Goal: Task Accomplishment & Management: Manage account settings

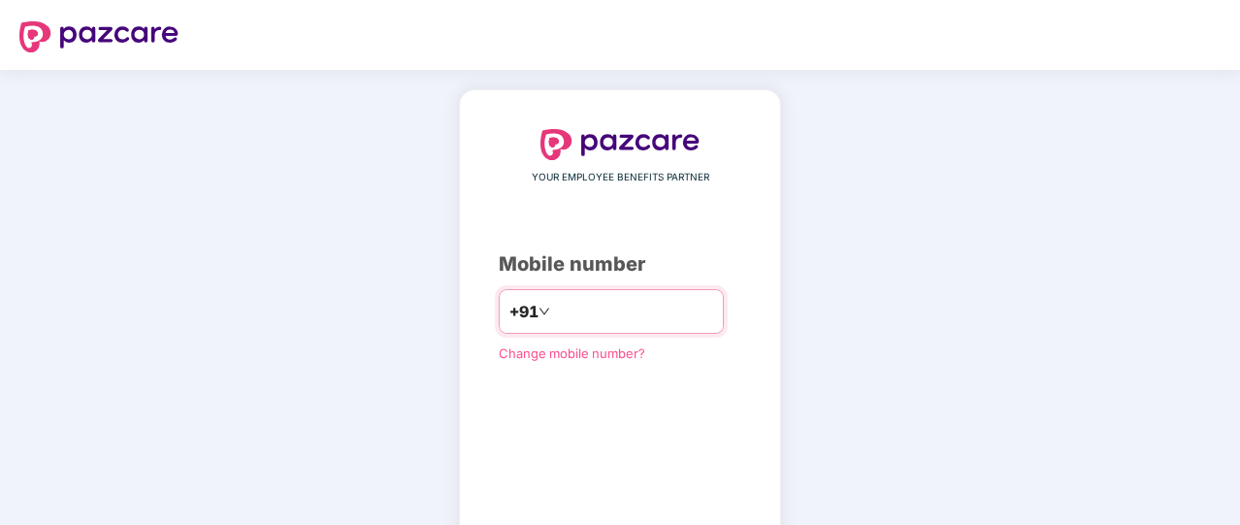
type input "**********"
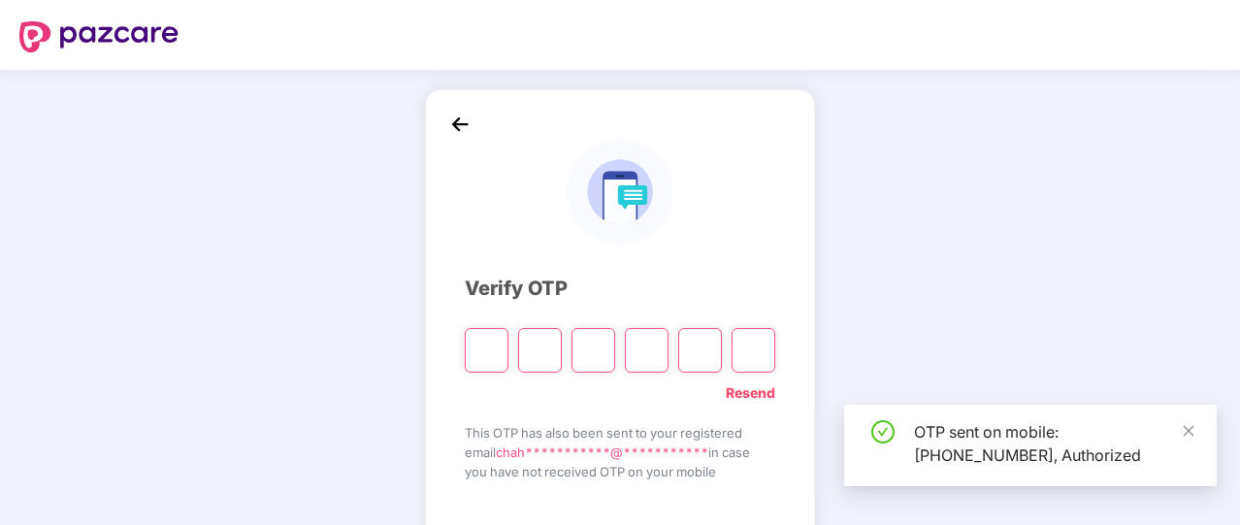
scroll to position [107, 0]
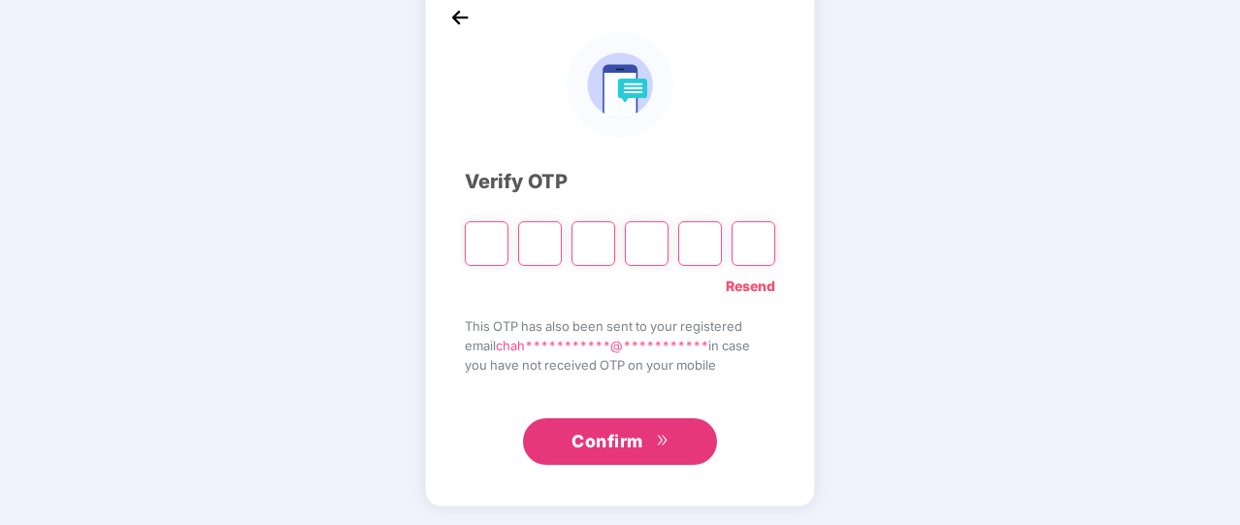
type input "*"
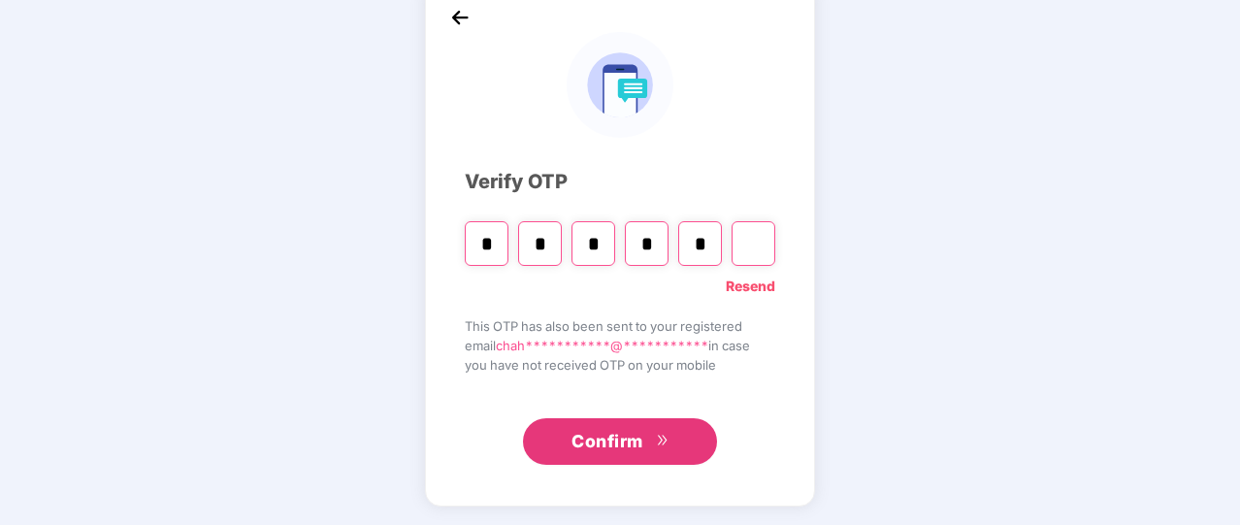
type input "*"
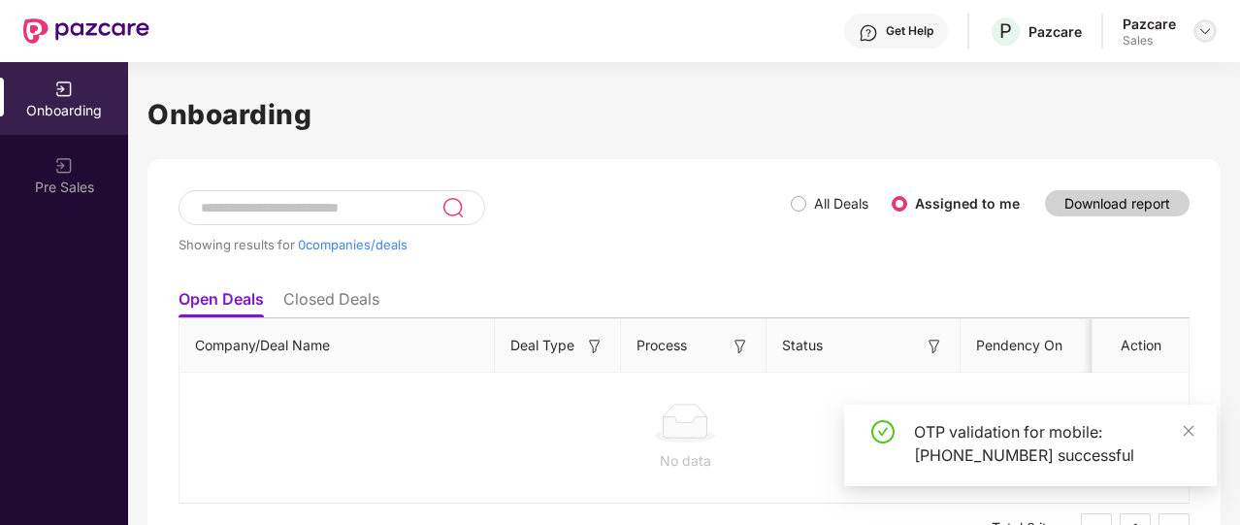
click at [1198, 36] on img at bounding box center [1205, 31] width 16 height 16
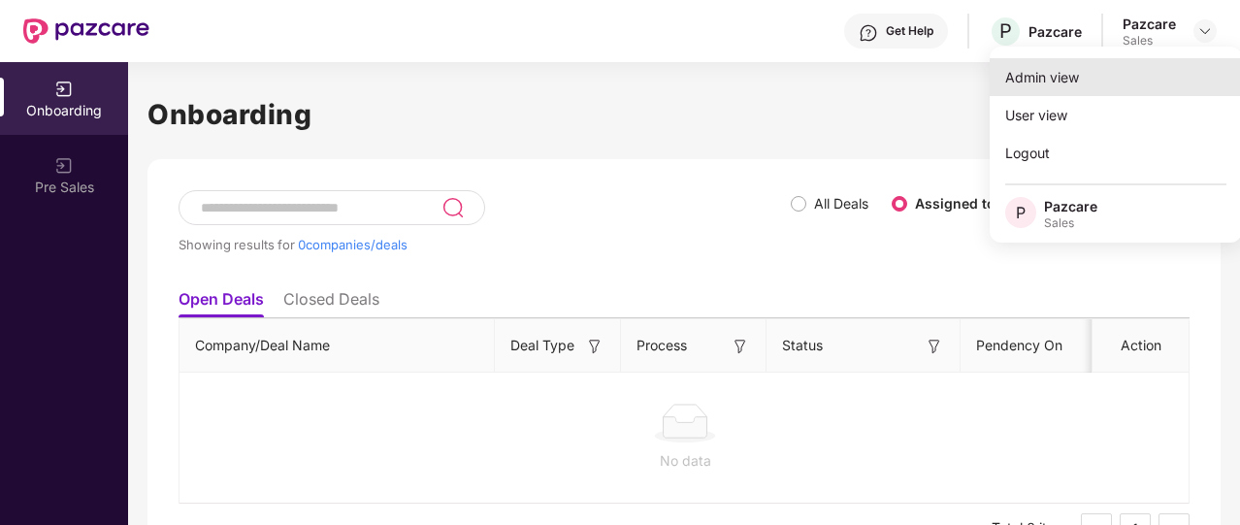
click at [1069, 71] on div "Admin view" at bounding box center [1115, 77] width 252 height 38
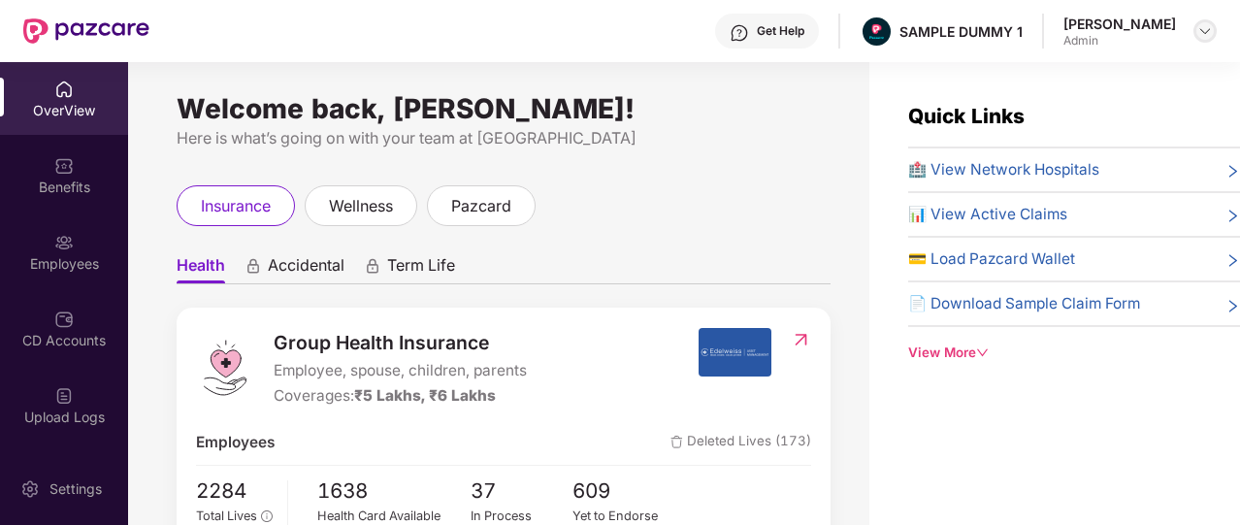
click at [1203, 24] on img at bounding box center [1205, 31] width 16 height 16
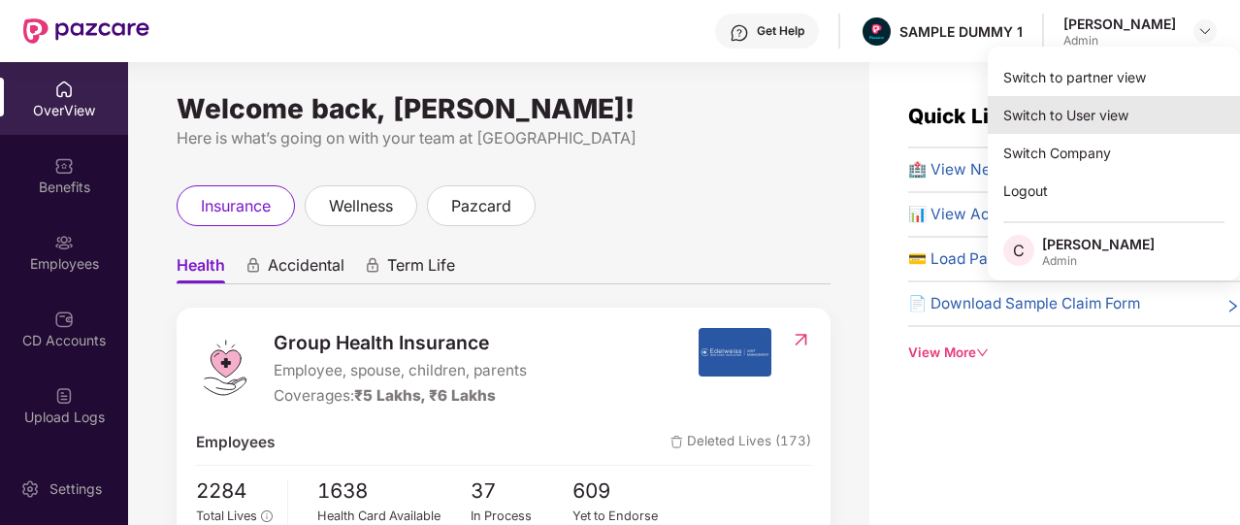
click at [1021, 101] on div "Switch to User view" at bounding box center [1114, 115] width 252 height 38
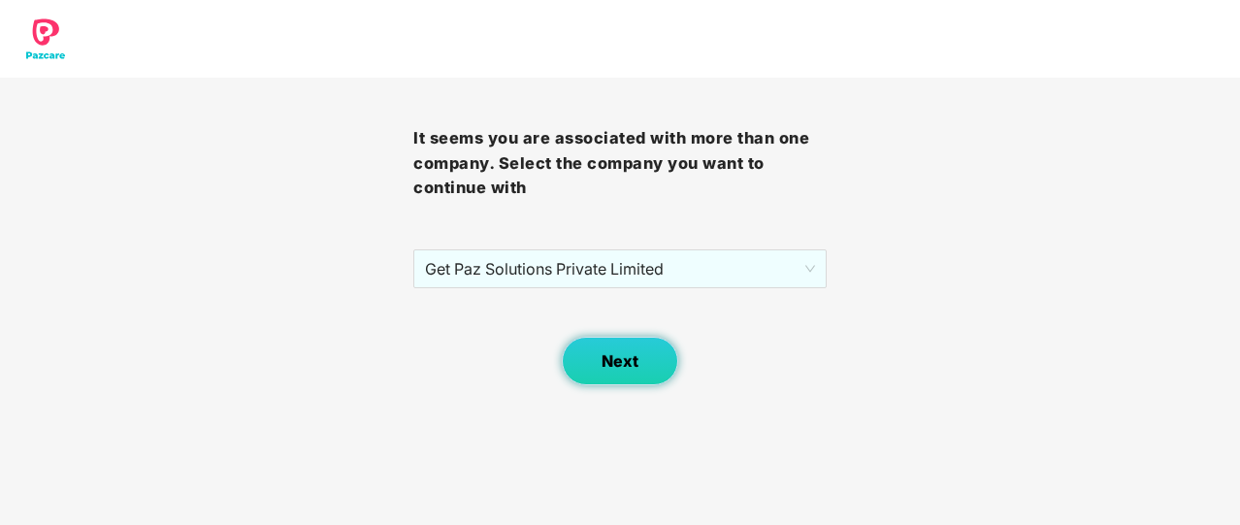
click at [619, 368] on span "Next" at bounding box center [619, 361] width 37 height 18
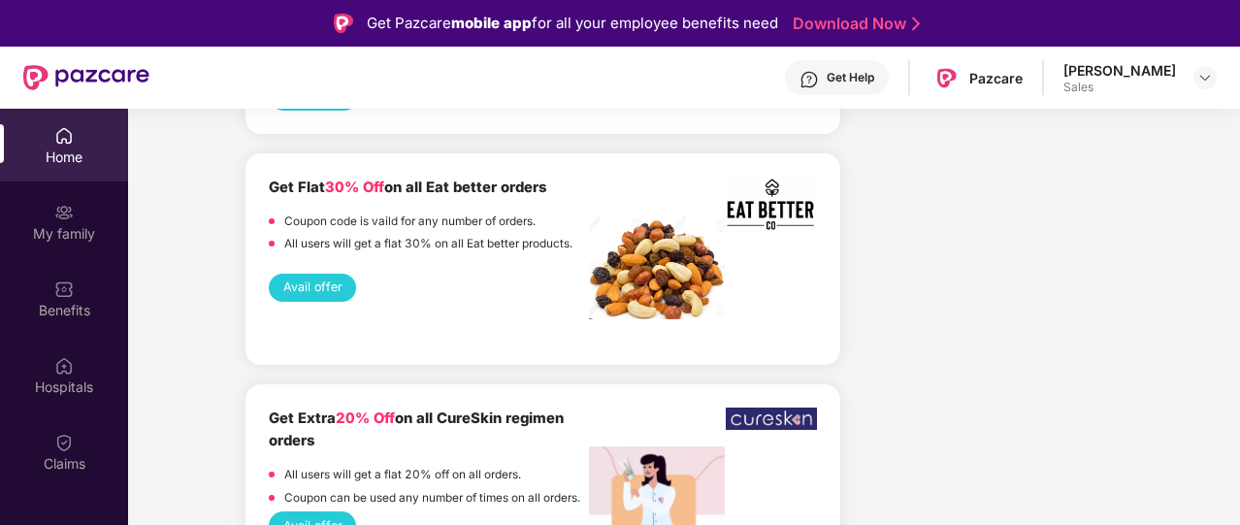
scroll to position [2716, 0]
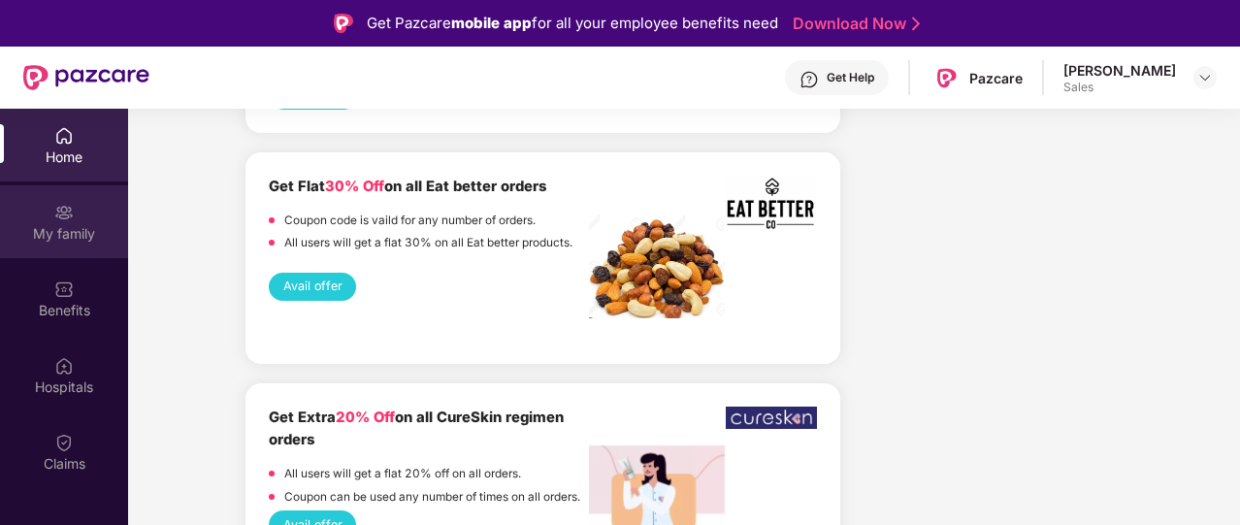
click at [95, 249] on div "My family" at bounding box center [64, 221] width 128 height 73
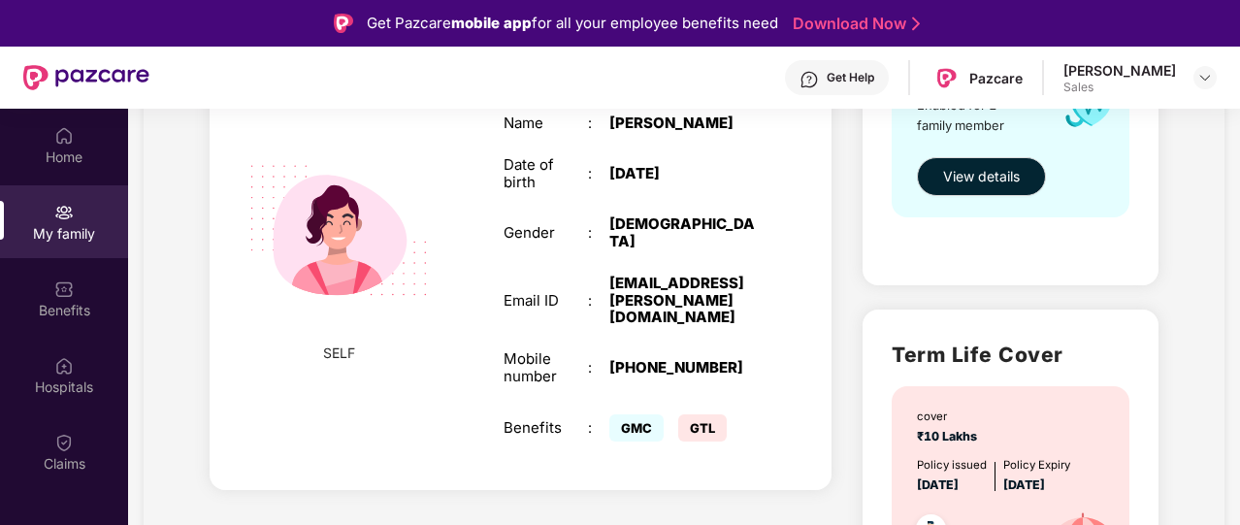
scroll to position [408, 0]
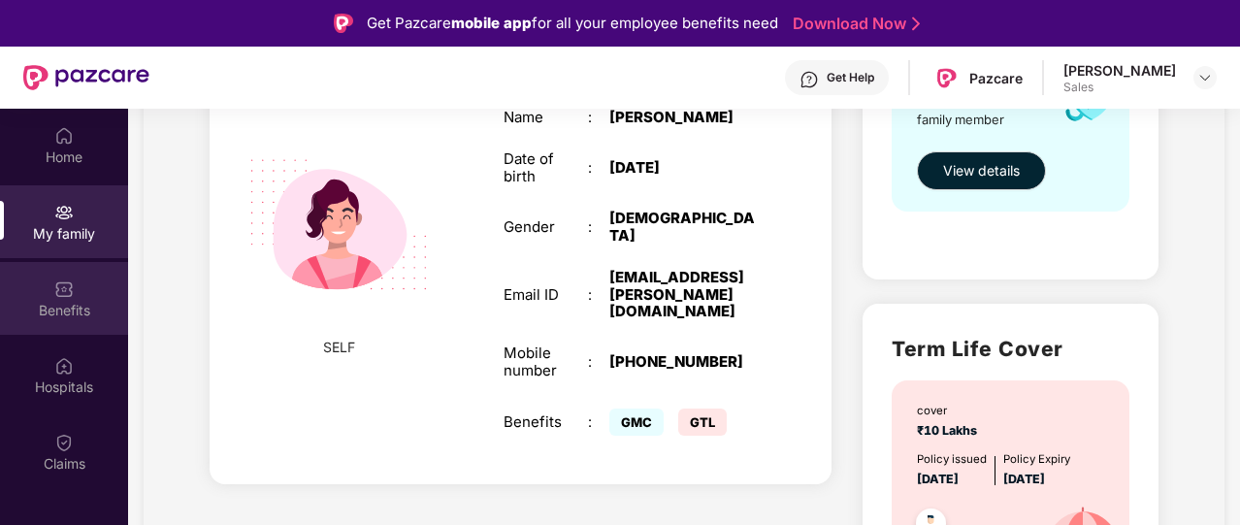
click at [42, 313] on div "Benefits" at bounding box center [64, 310] width 128 height 19
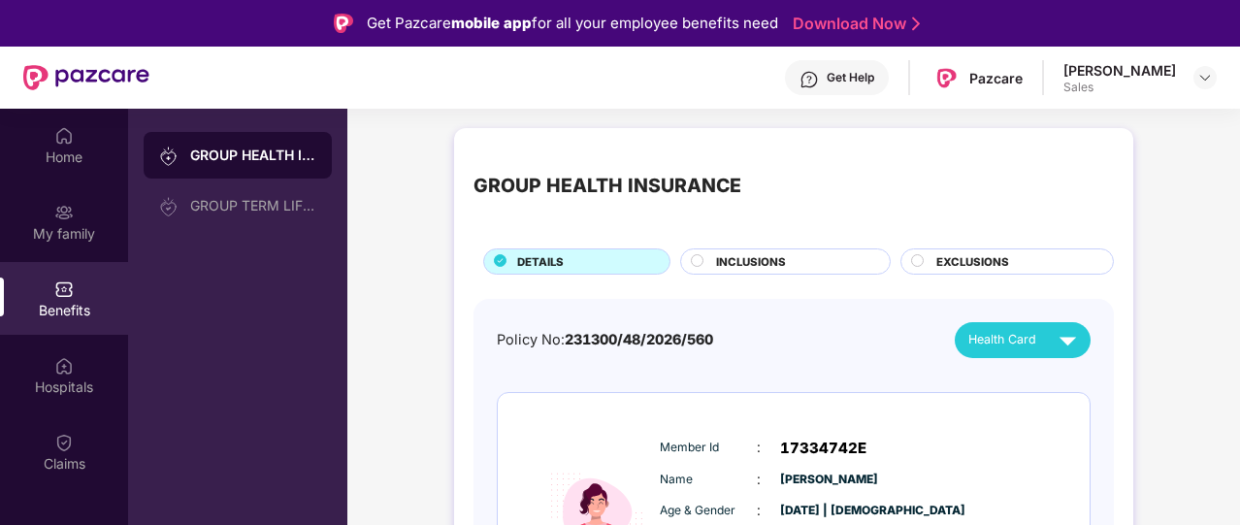
scroll to position [129, 0]
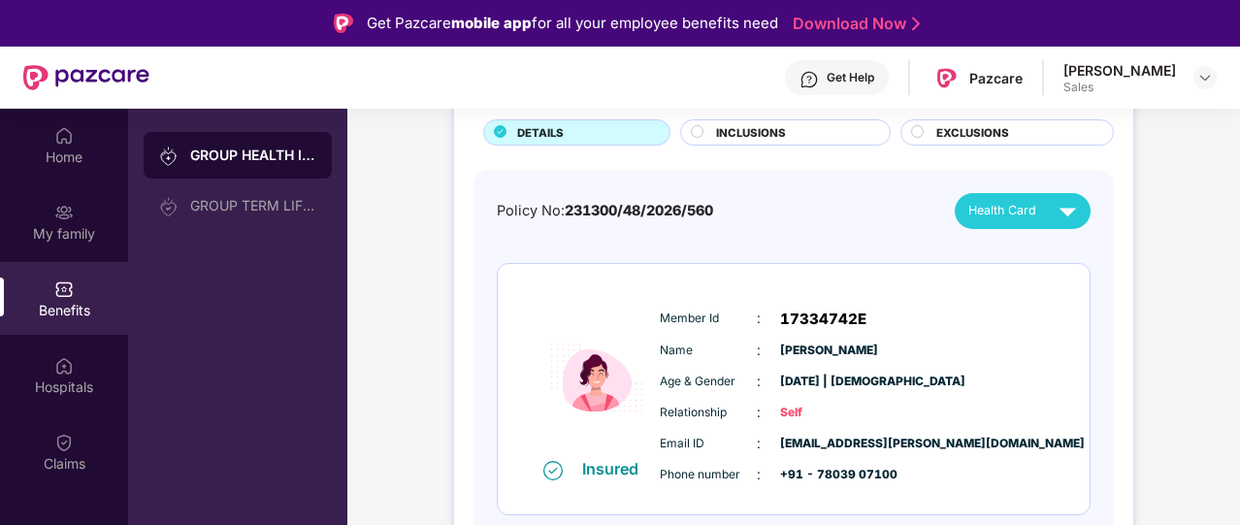
click at [743, 131] on span "INCLUSIONS" at bounding box center [751, 132] width 70 height 17
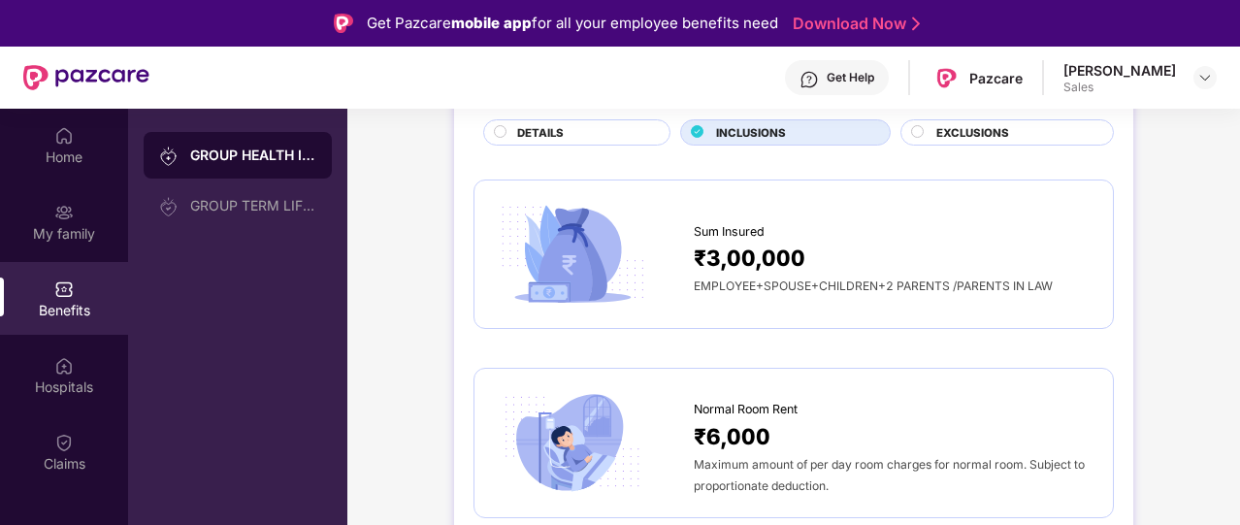
click at [584, 132] on div "DETAILS" at bounding box center [583, 134] width 152 height 20
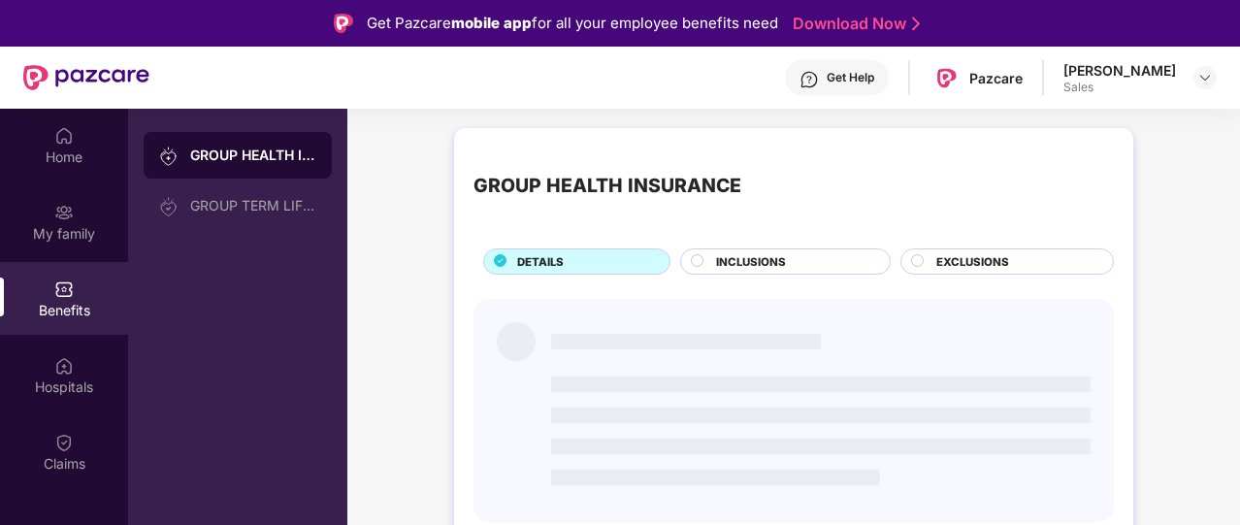
scroll to position [0, 0]
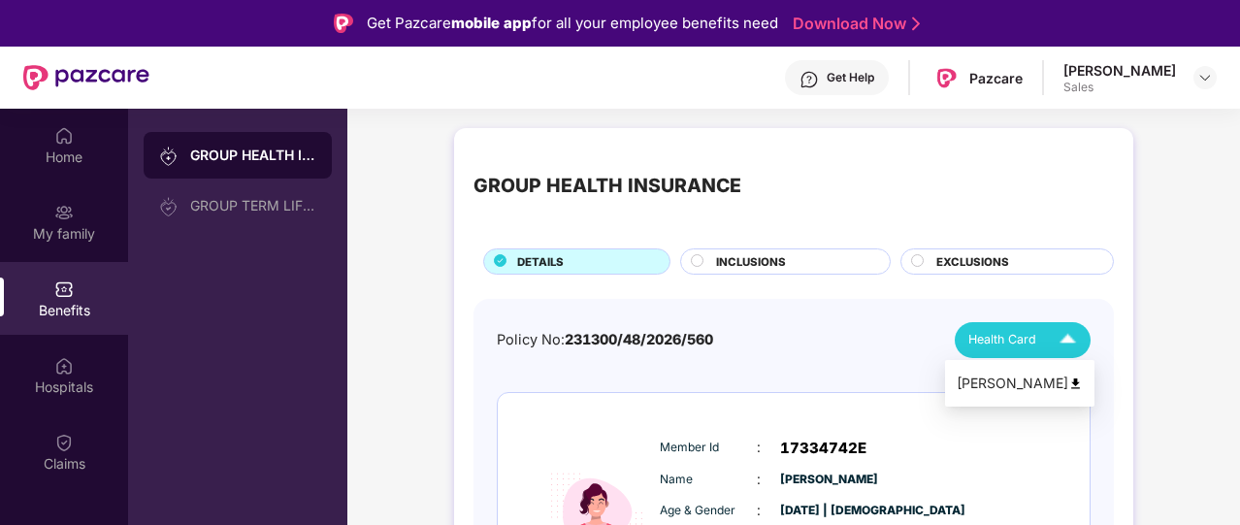
click at [1034, 337] on span "Health Card" at bounding box center [1002, 339] width 68 height 19
click at [1205, 80] on img at bounding box center [1205, 78] width 16 height 16
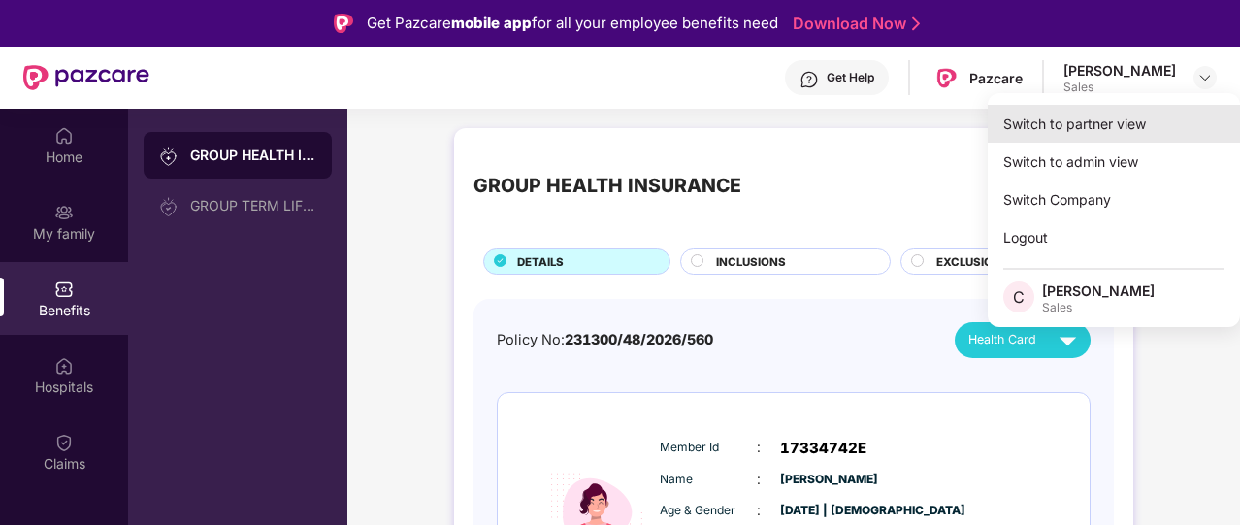
click at [1078, 118] on div "Switch to partner view" at bounding box center [1114, 124] width 252 height 38
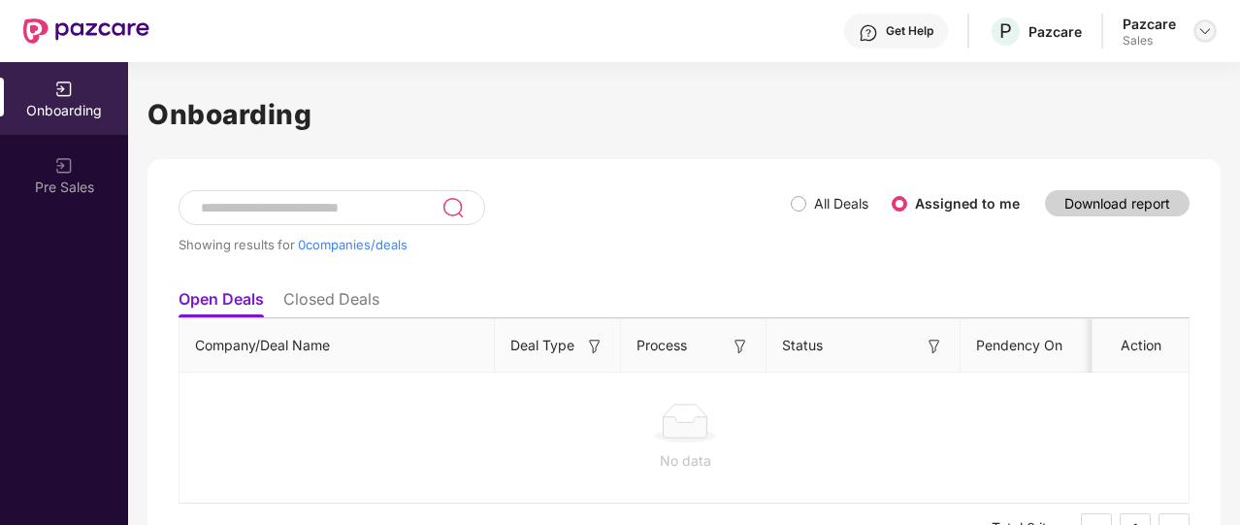
click at [1200, 38] on img at bounding box center [1205, 31] width 16 height 16
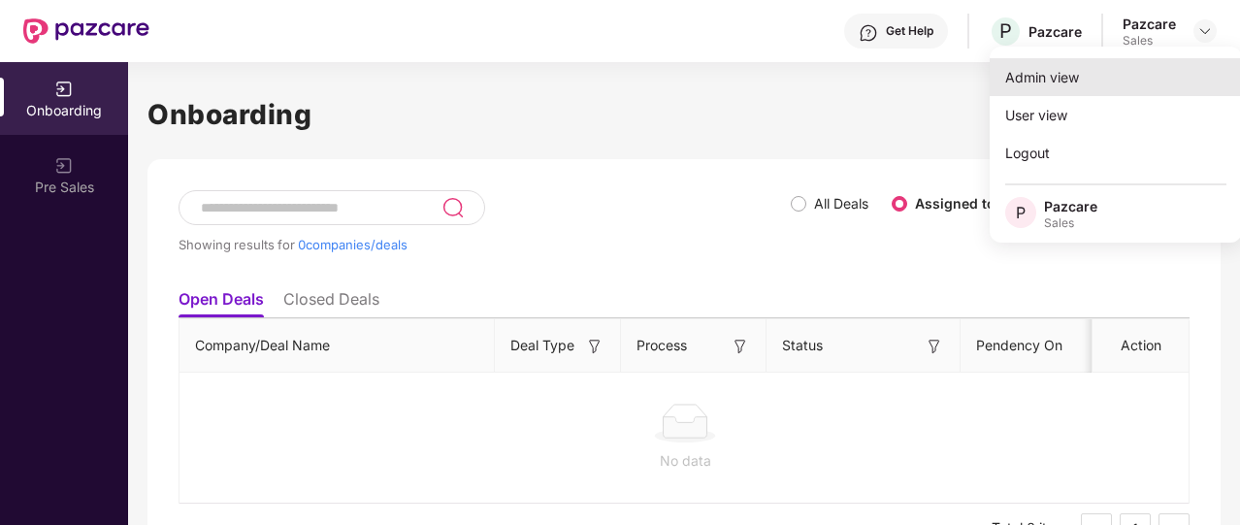
click at [1098, 67] on div "Admin view" at bounding box center [1115, 77] width 252 height 38
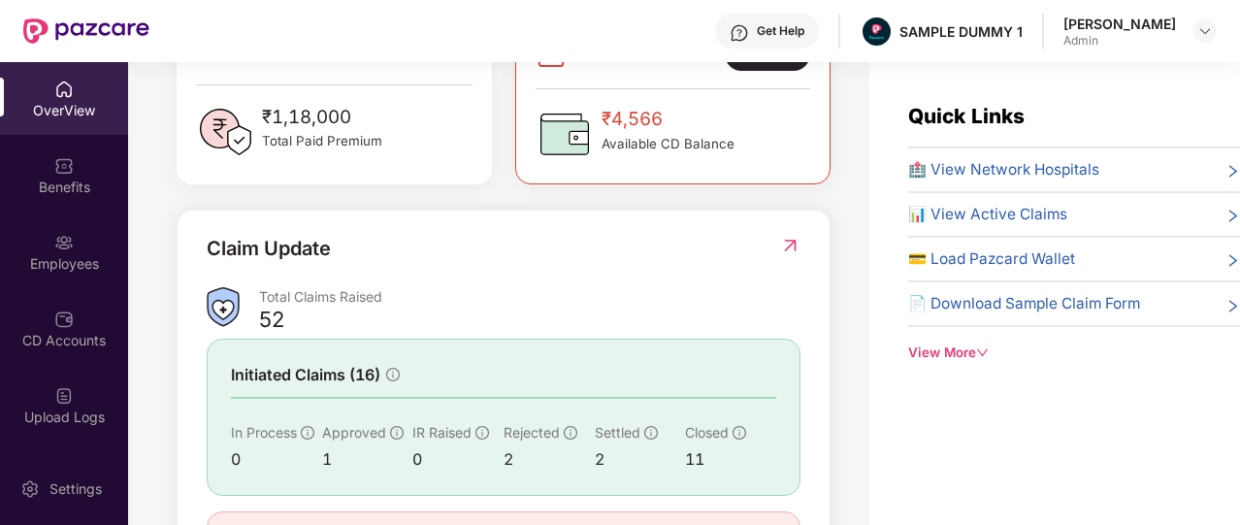
scroll to position [558, 0]
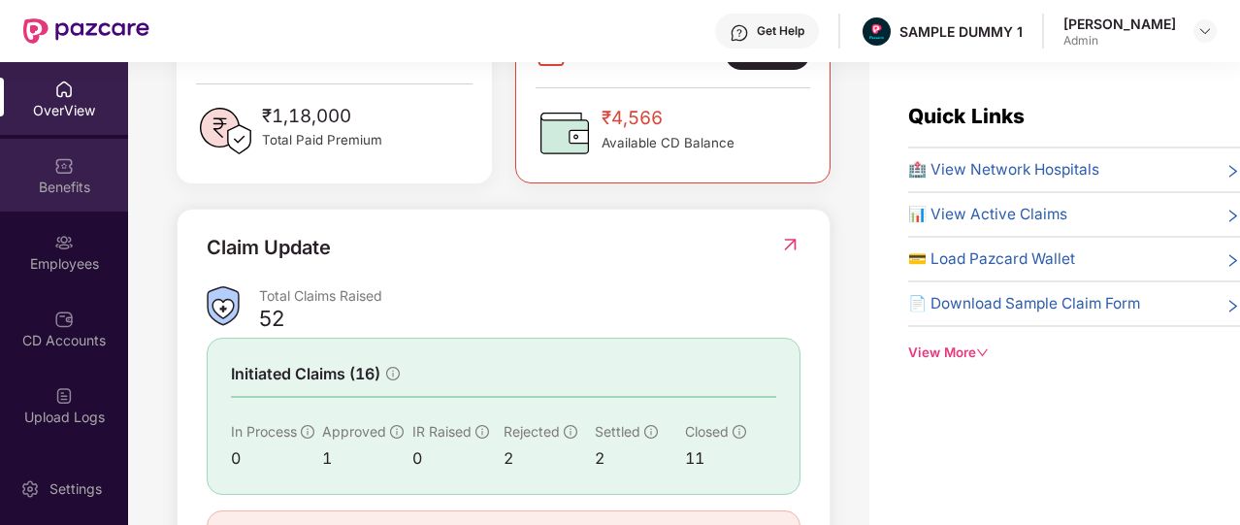
click at [42, 186] on div "Benefits" at bounding box center [64, 187] width 128 height 19
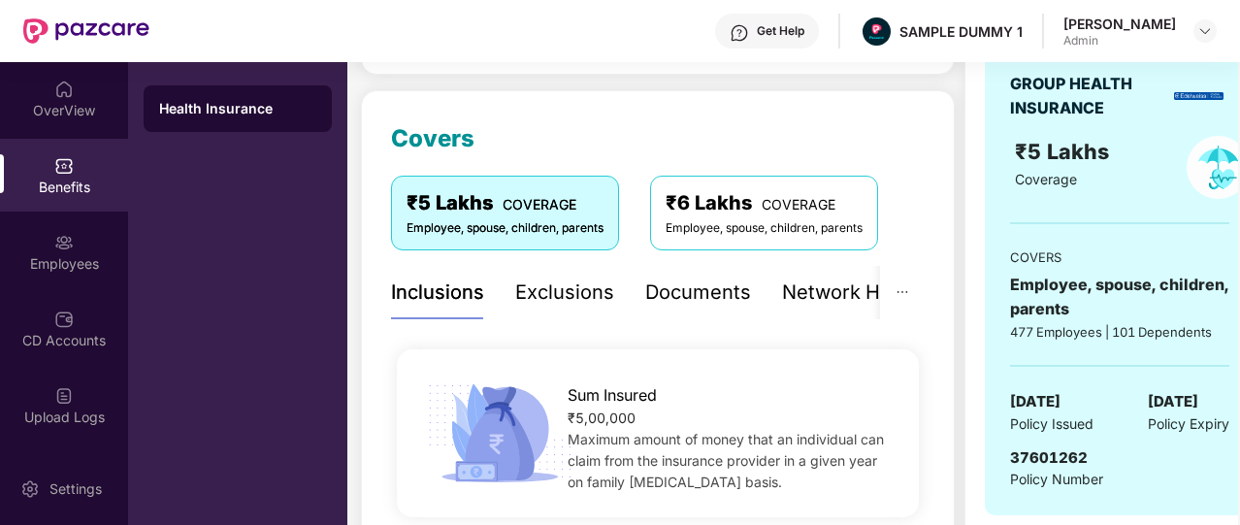
scroll to position [242, 0]
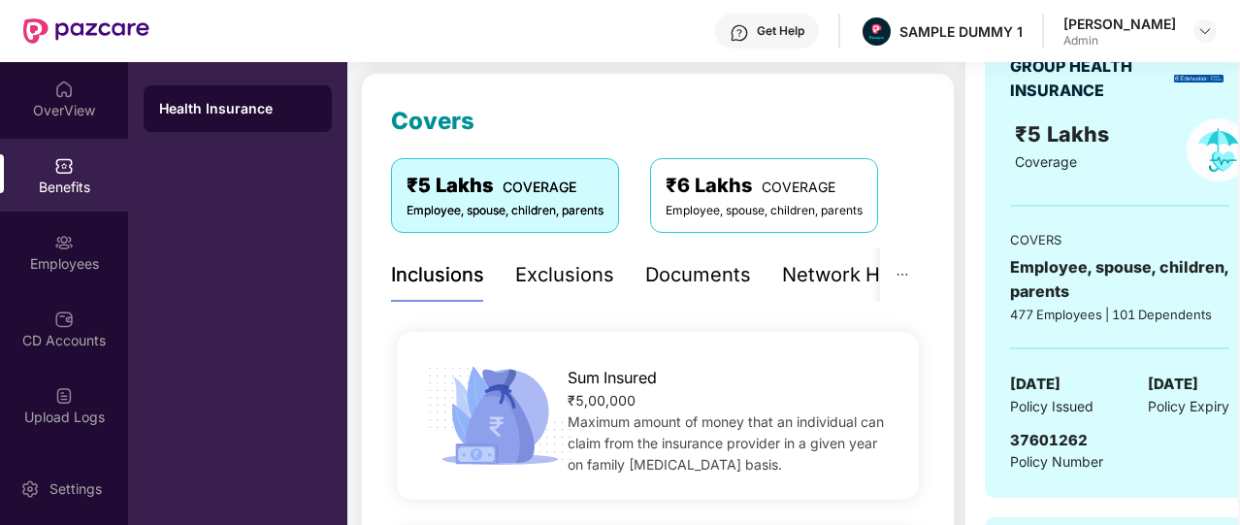
click at [691, 403] on div "₹5,00,000" at bounding box center [730, 400] width 327 height 21
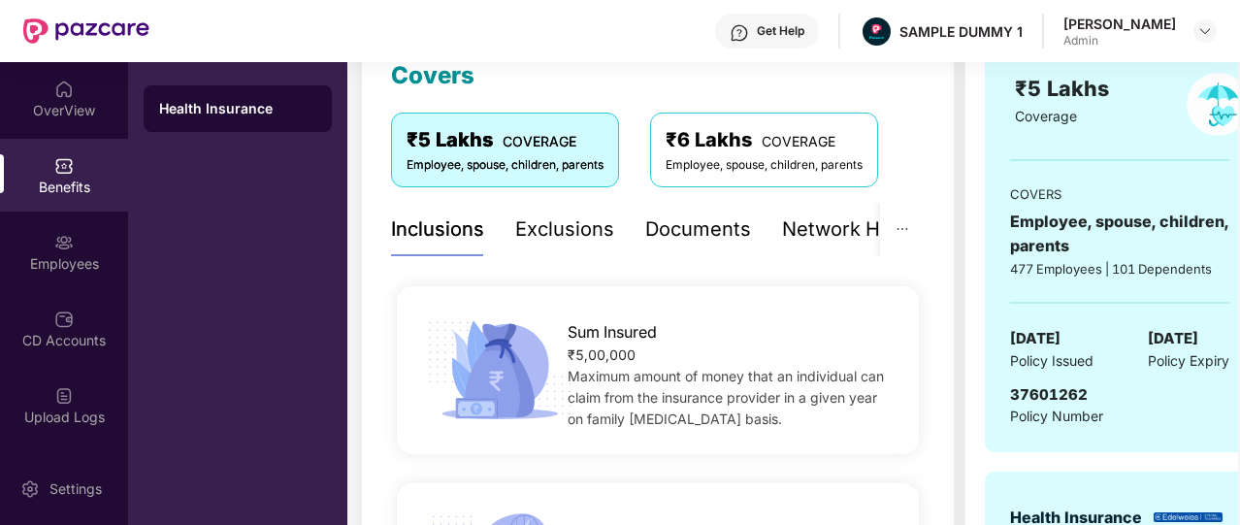
scroll to position [157, 0]
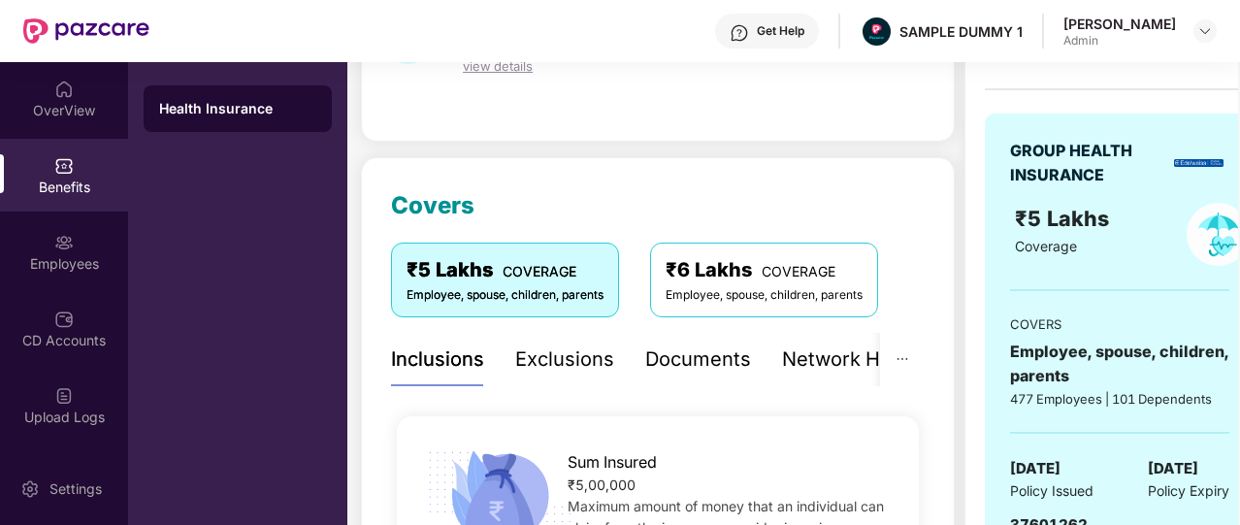
click at [561, 356] on div "Exclusions" at bounding box center [564, 359] width 99 height 30
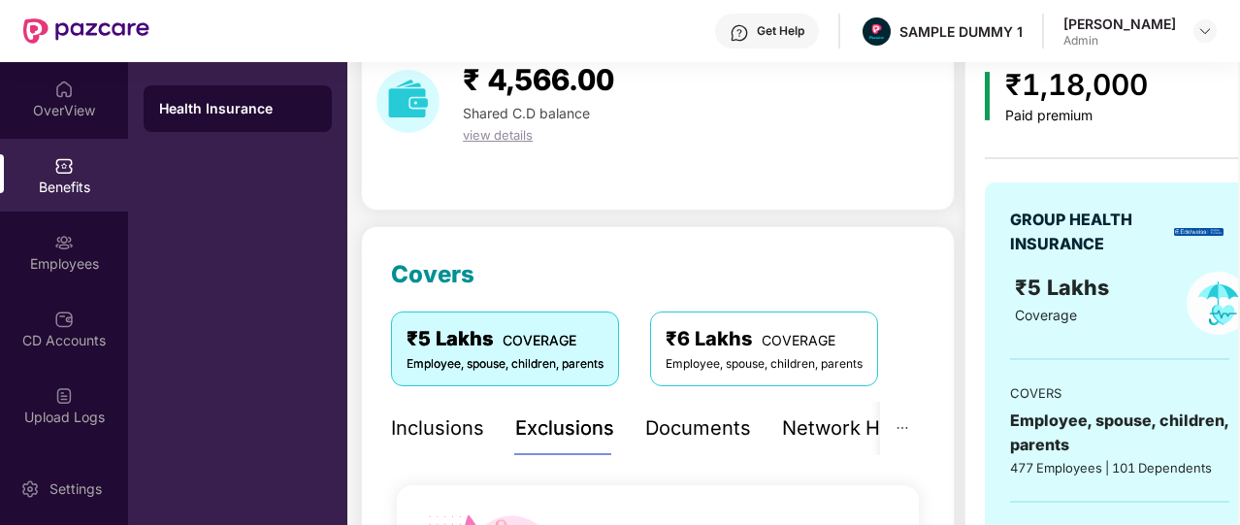
scroll to position [87, 0]
click at [801, 444] on div "Network Hospitals" at bounding box center [867, 429] width 170 height 53
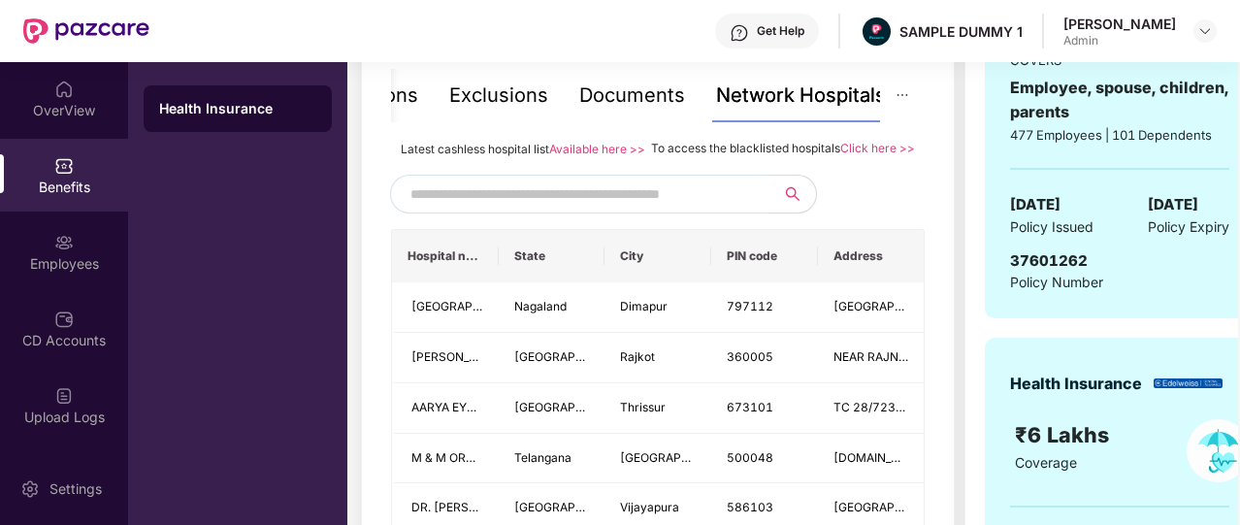
scroll to position [420, 0]
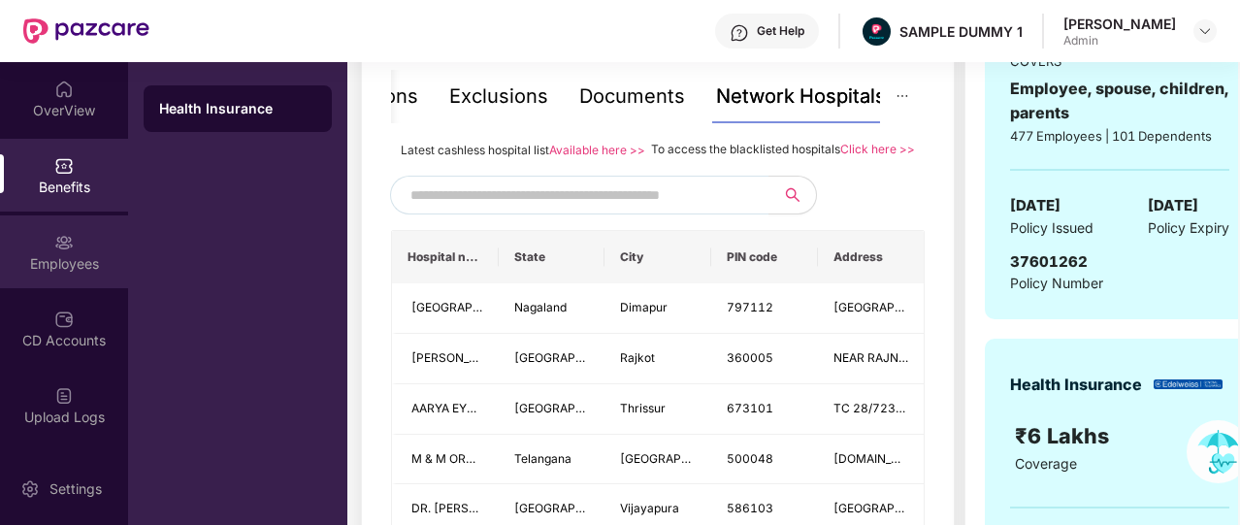
click at [40, 275] on div "Employees" at bounding box center [64, 251] width 128 height 73
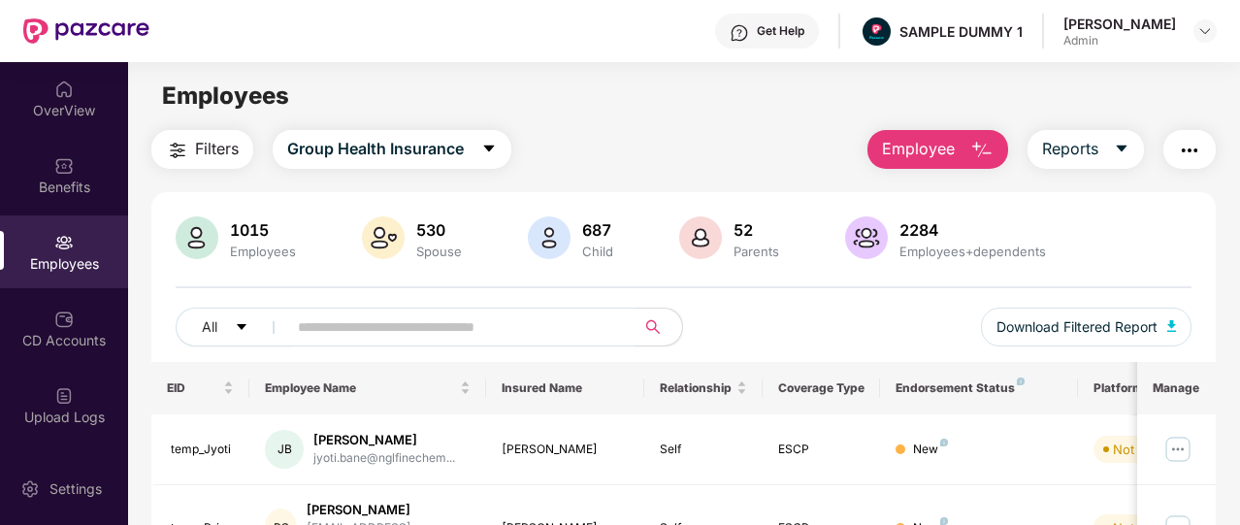
click at [892, 141] on span "Employee" at bounding box center [918, 149] width 73 height 24
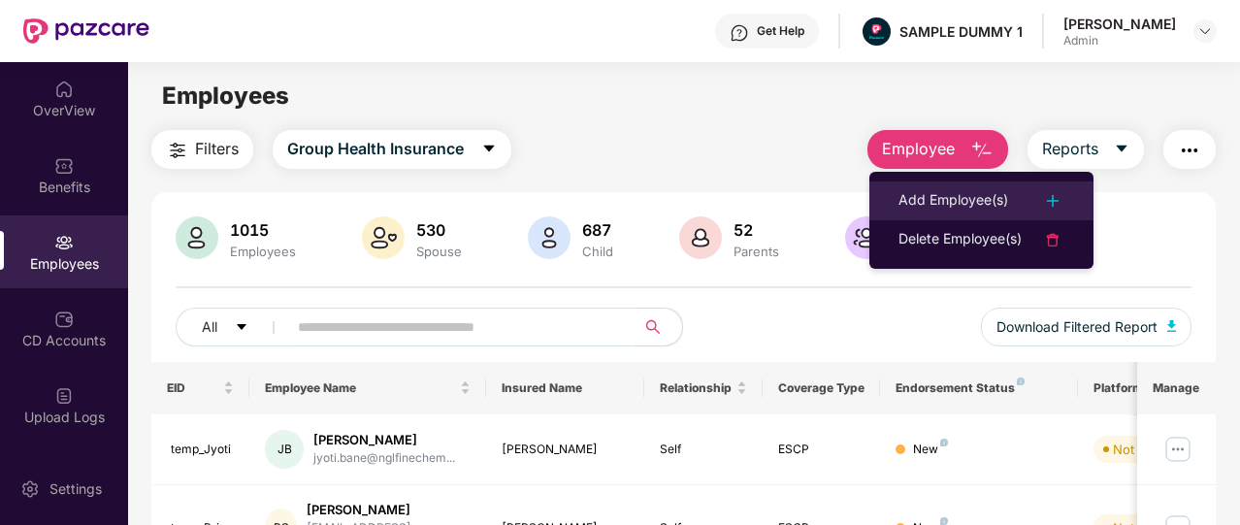
click at [907, 199] on div "Add Employee(s)" at bounding box center [953, 200] width 110 height 23
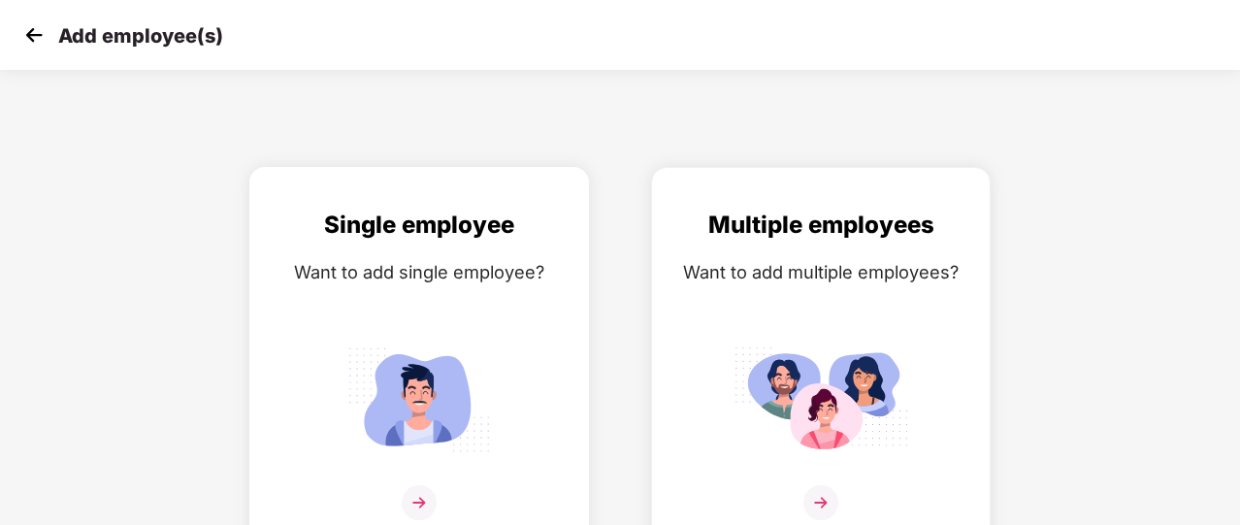
scroll to position [23, 0]
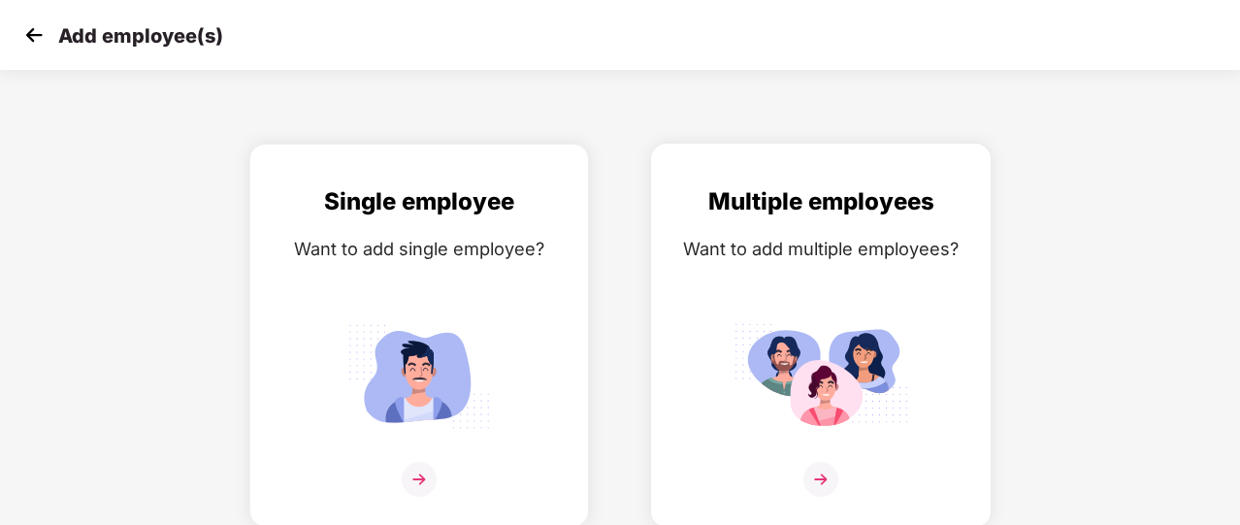
click at [810, 494] on img at bounding box center [820, 479] width 35 height 35
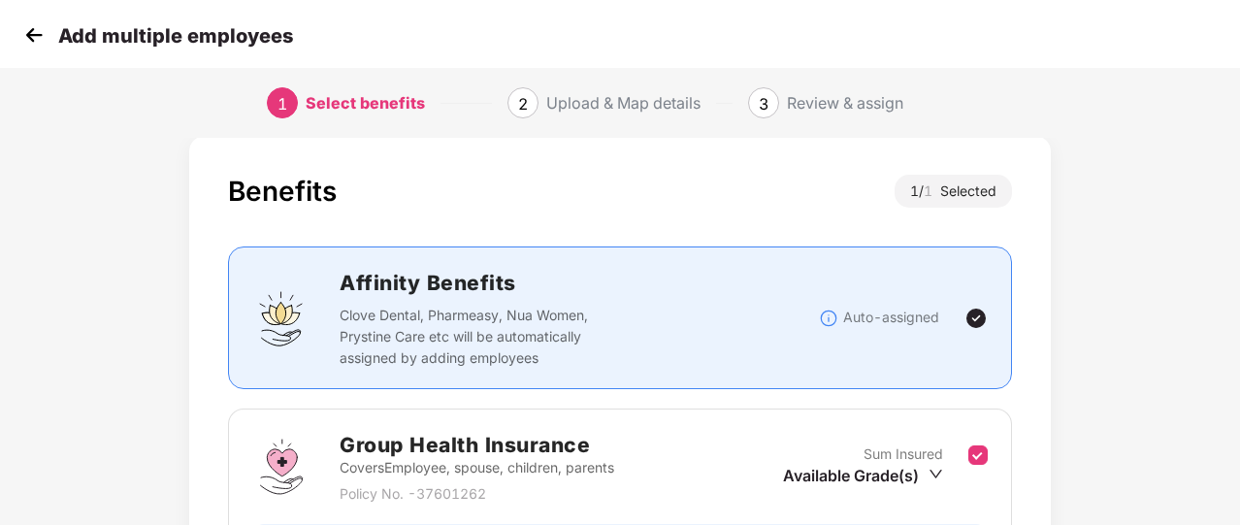
scroll to position [255, 0]
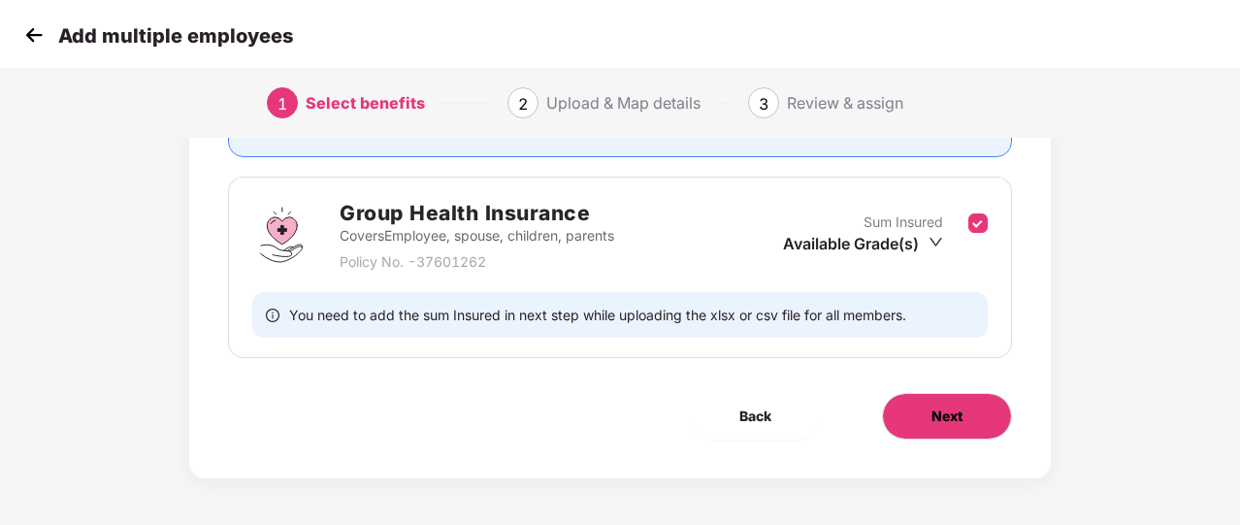
click at [909, 406] on button "Next" at bounding box center [947, 416] width 130 height 47
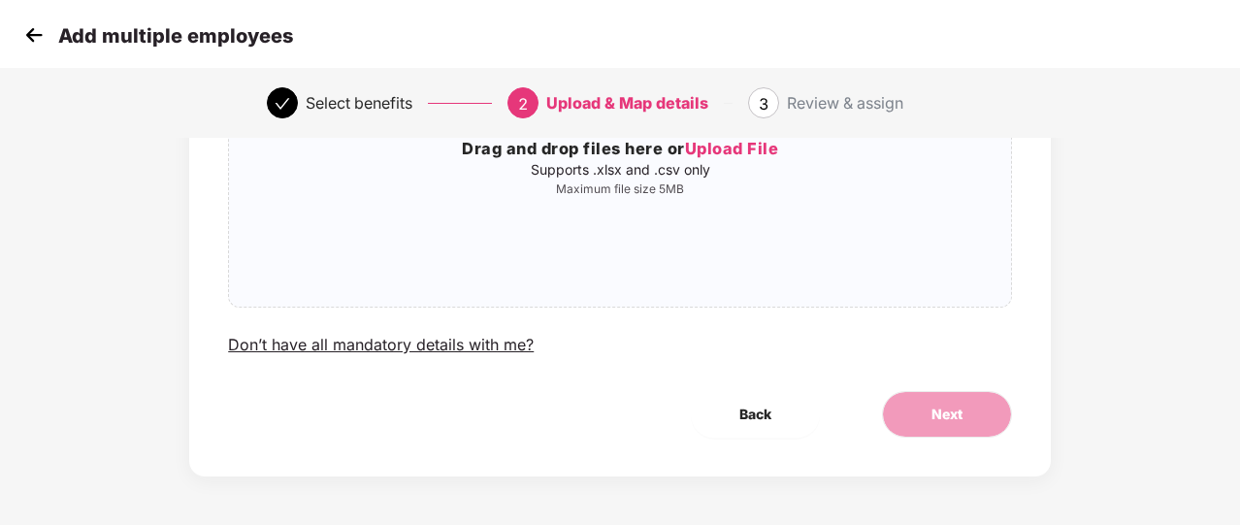
scroll to position [0, 0]
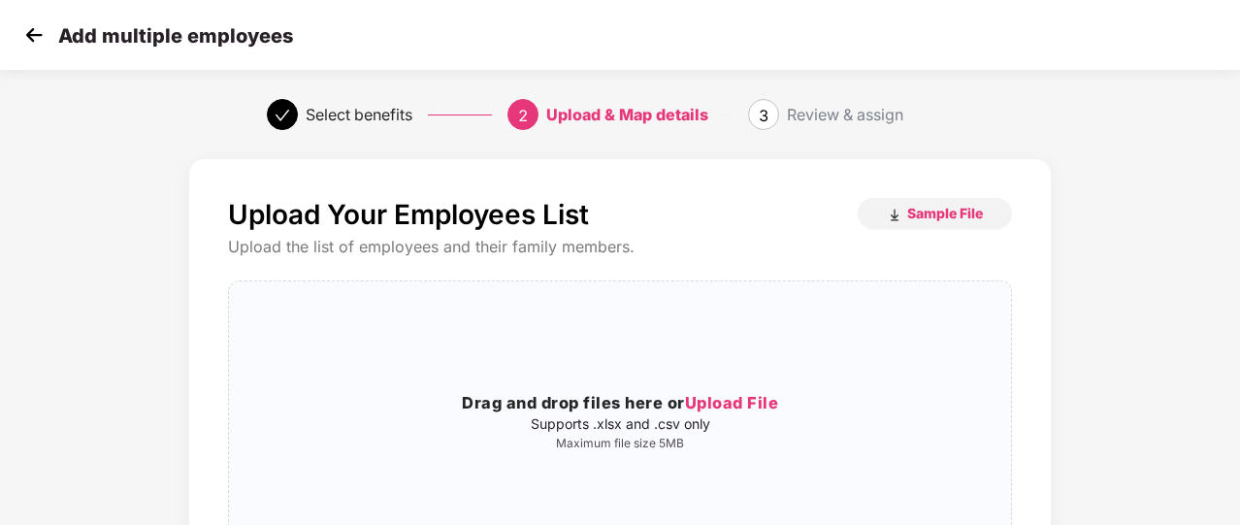
click at [35, 44] on img at bounding box center [33, 34] width 29 height 29
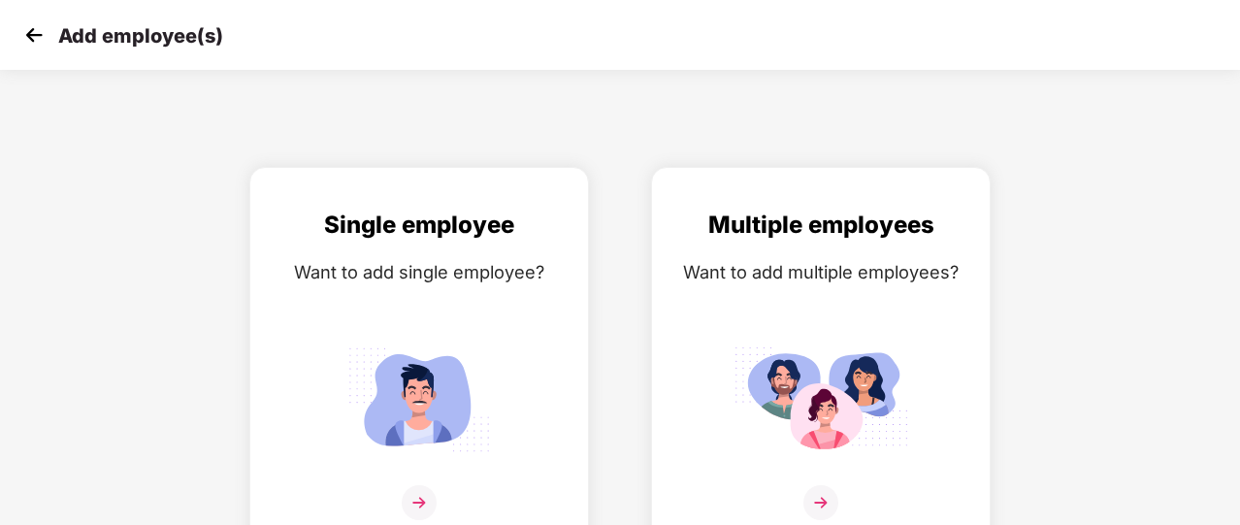
click at [35, 44] on img at bounding box center [33, 34] width 29 height 29
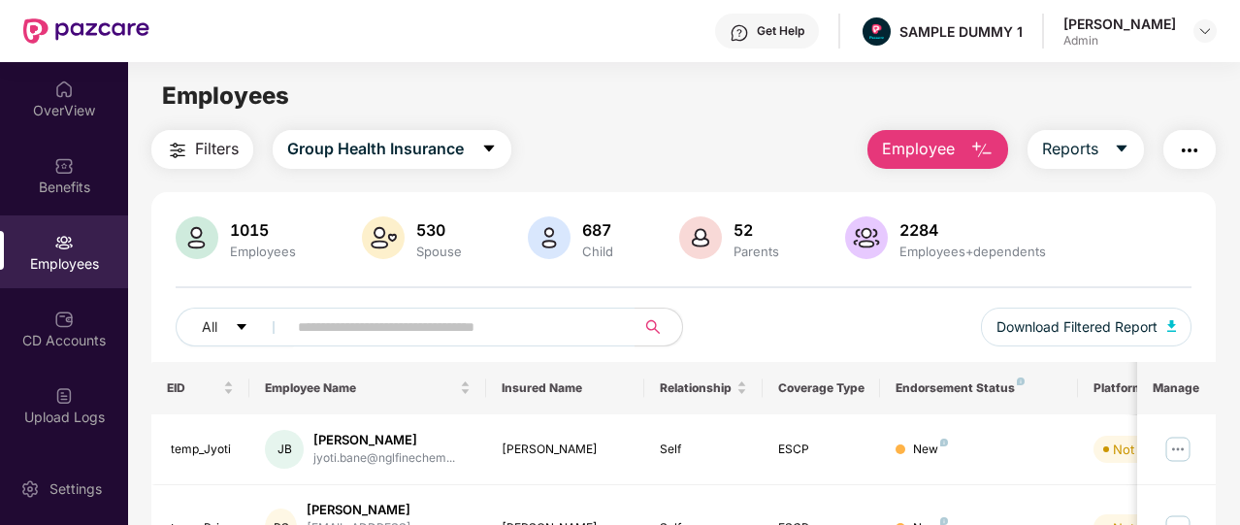
click at [1193, 142] on img "button" at bounding box center [1189, 150] width 23 height 23
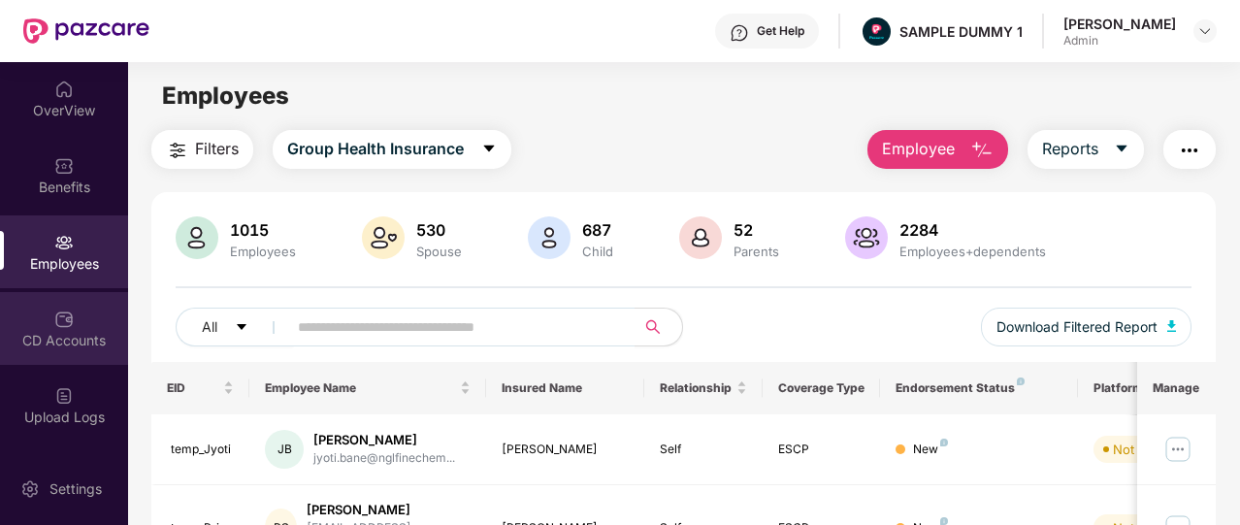
click at [52, 331] on div "CD Accounts" at bounding box center [64, 340] width 128 height 19
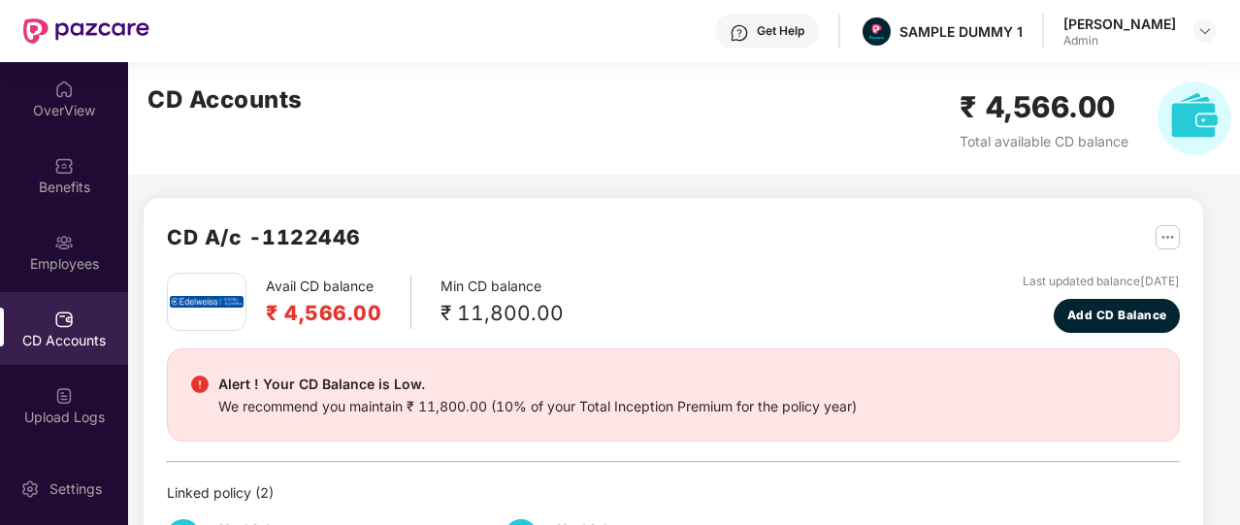
click at [859, 217] on div "CD A/c - 1122446 Avail CD balance ₹ 4,566.00 Min CD balance ₹ 11,800.00 Last up…" at bounding box center [673, 402] width 1059 height 408
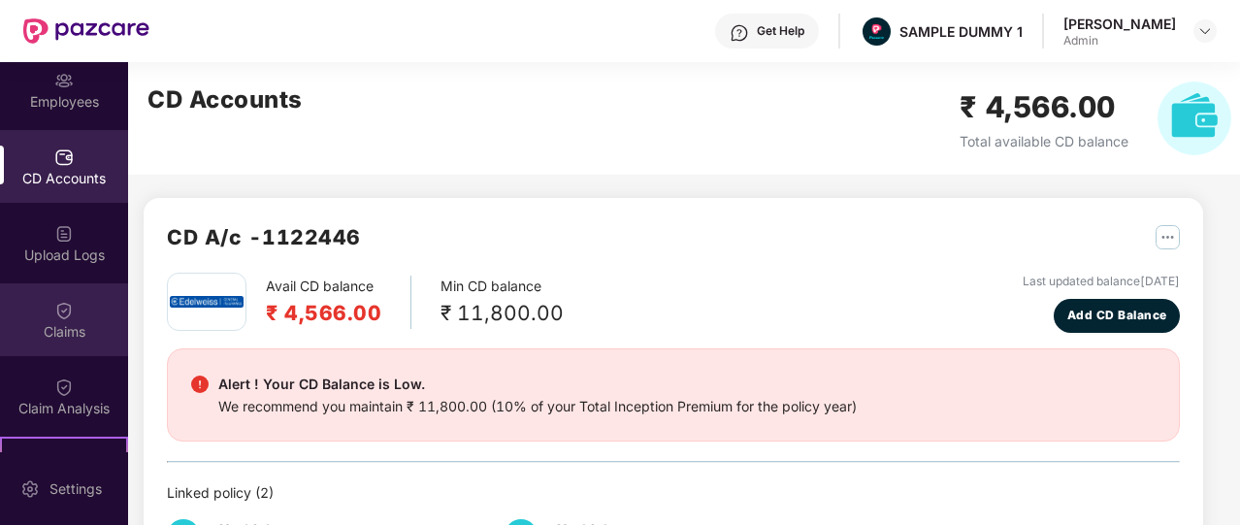
click at [68, 294] on div "Claims" at bounding box center [64, 319] width 128 height 73
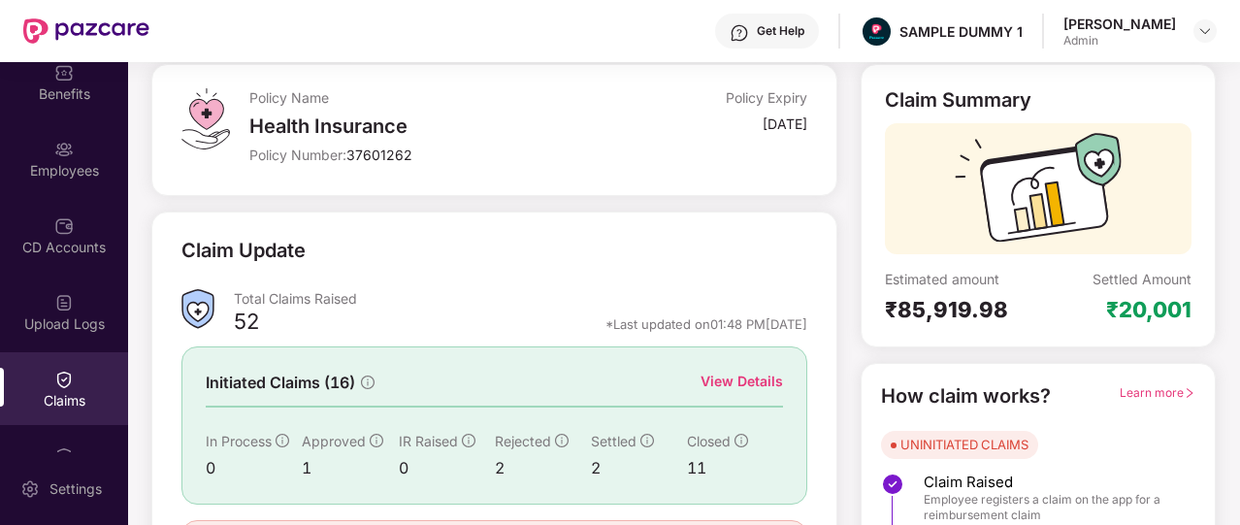
scroll to position [117, 0]
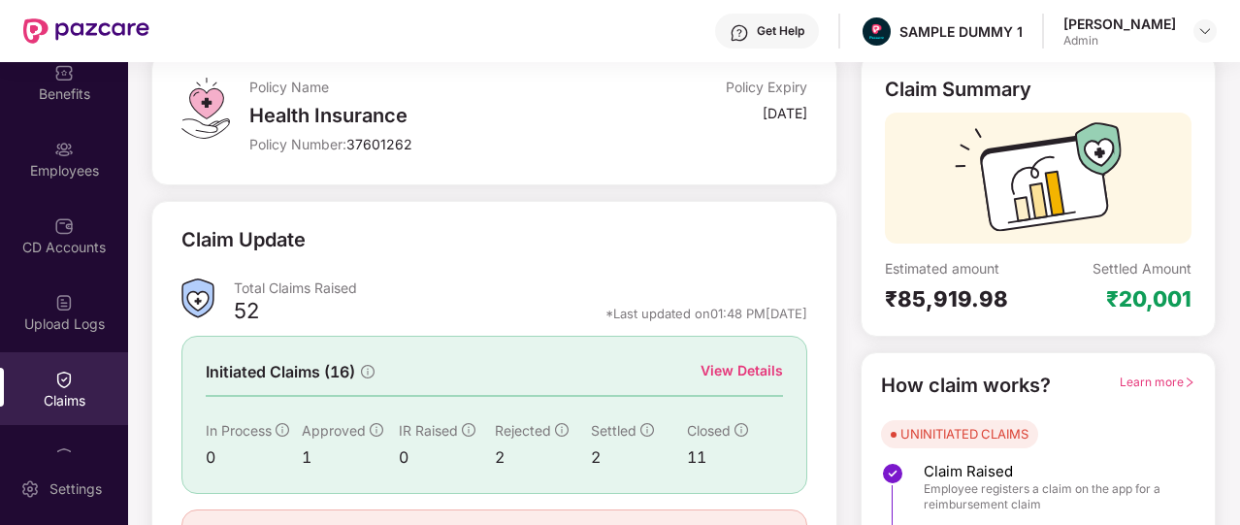
click at [755, 370] on div "View Details" at bounding box center [741, 370] width 82 height 21
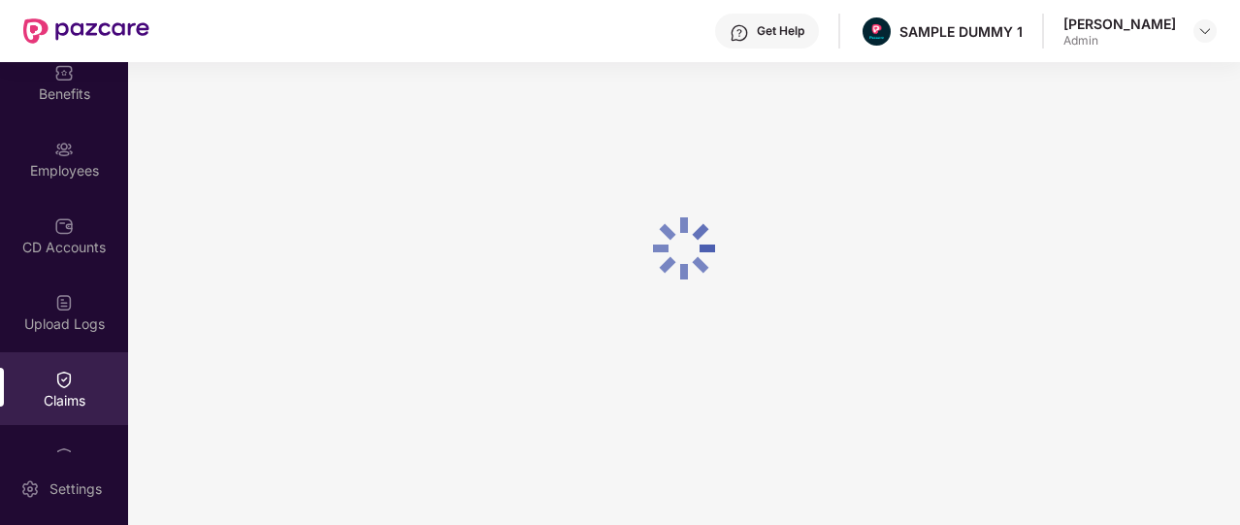
scroll to position [89, 0]
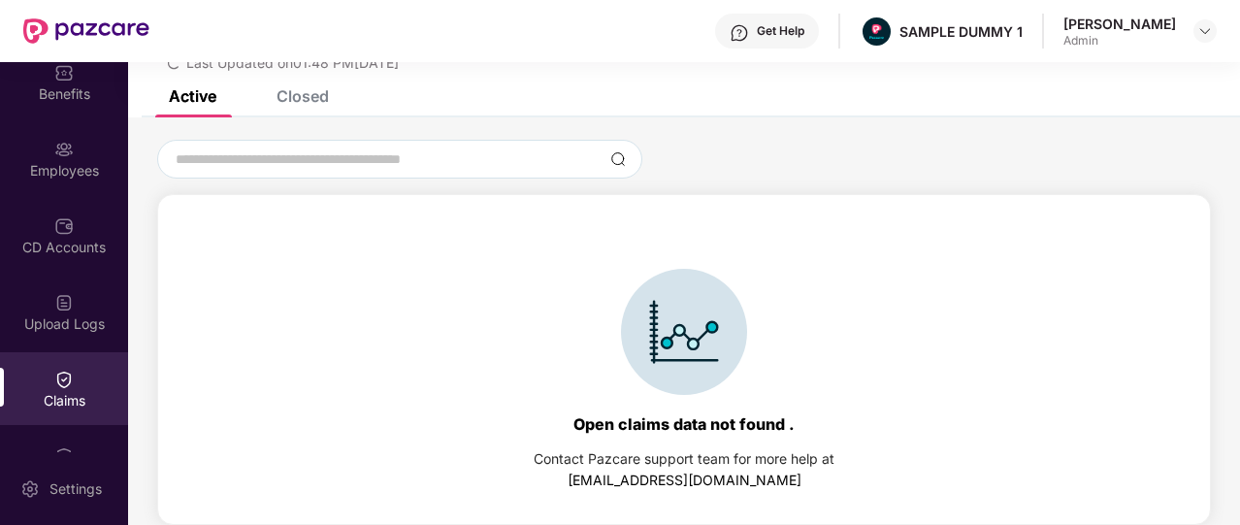
click at [308, 94] on div "Closed" at bounding box center [302, 95] width 52 height 19
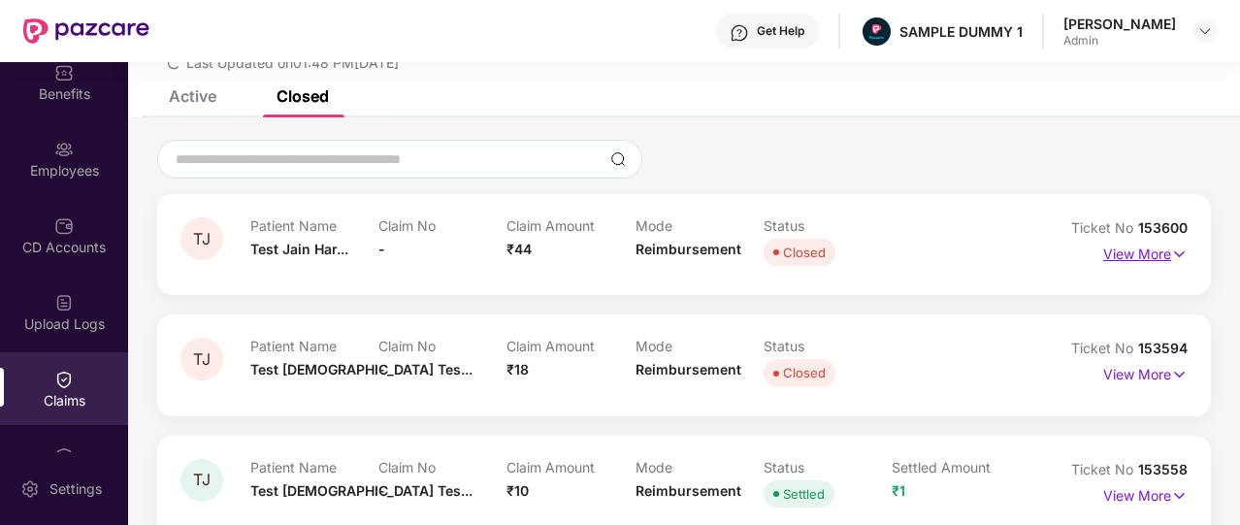
click at [1150, 244] on p "View More" at bounding box center [1145, 252] width 84 height 26
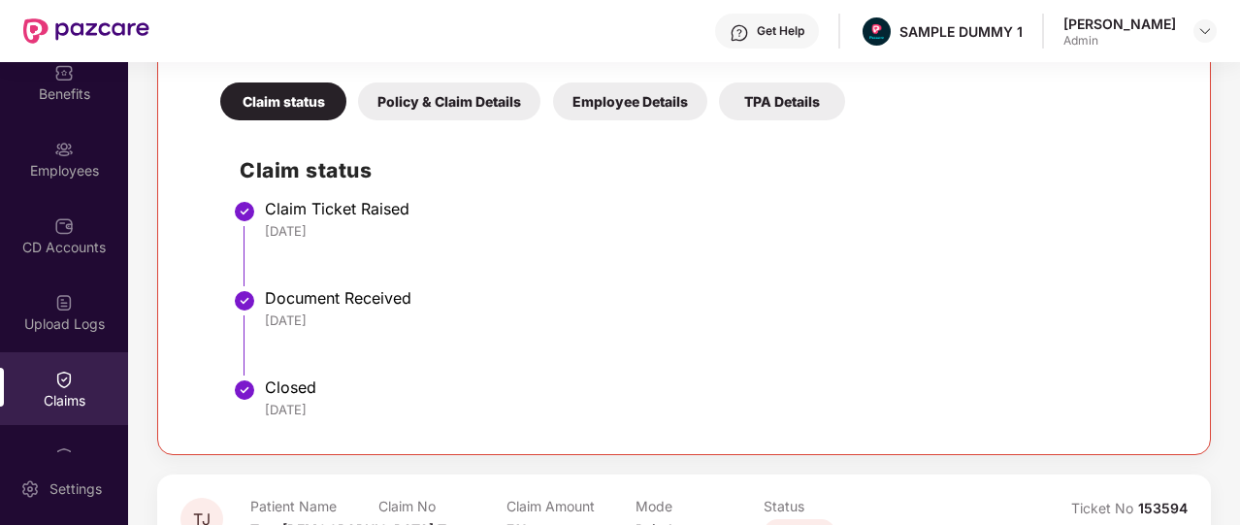
scroll to position [437, 0]
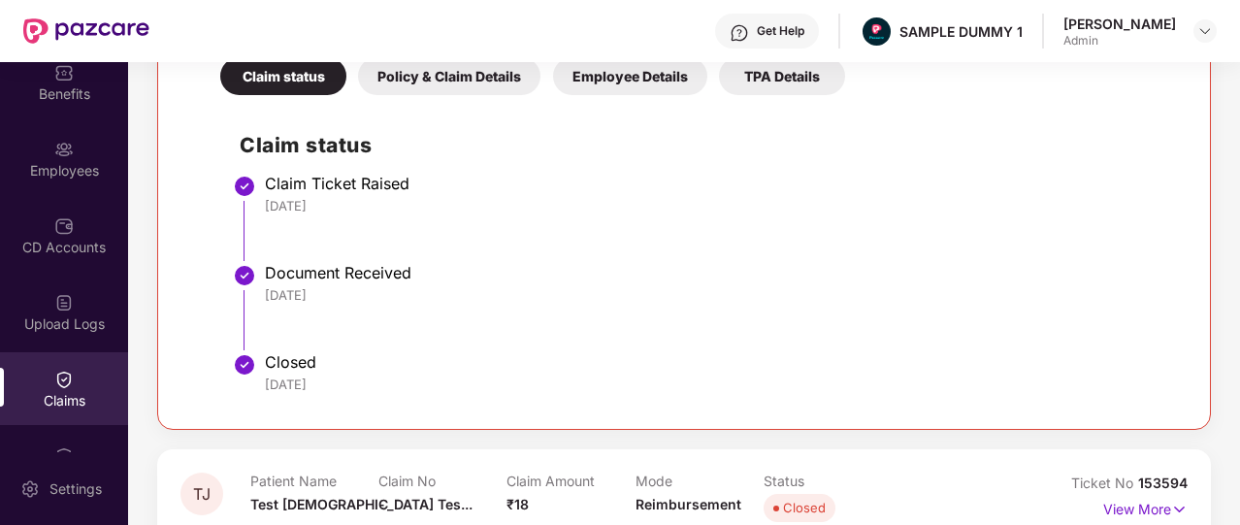
click at [455, 90] on div "Policy & Claim Details" at bounding box center [449, 76] width 182 height 38
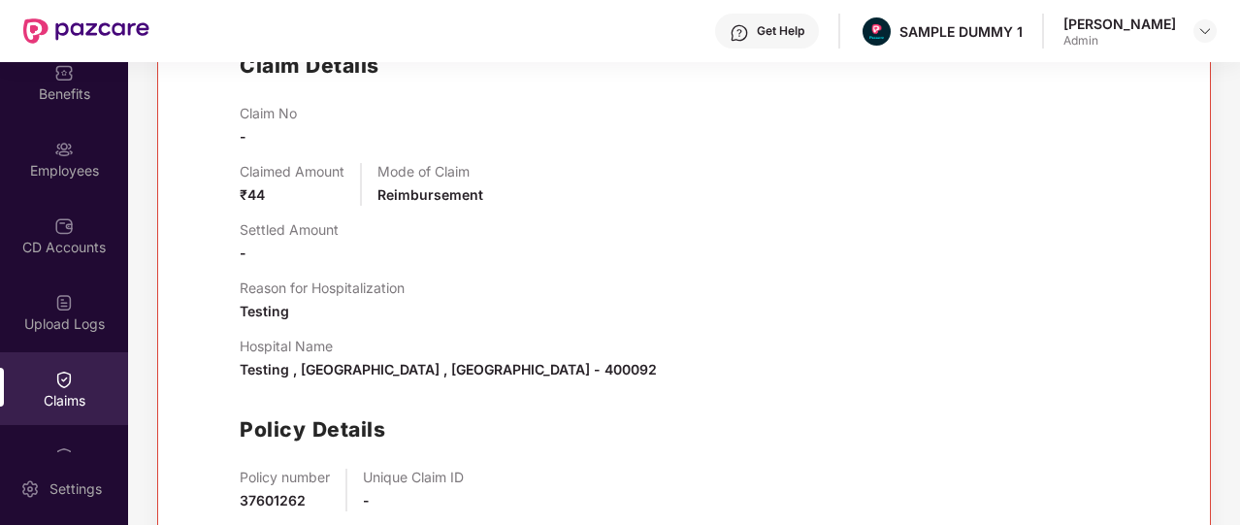
scroll to position [435, 0]
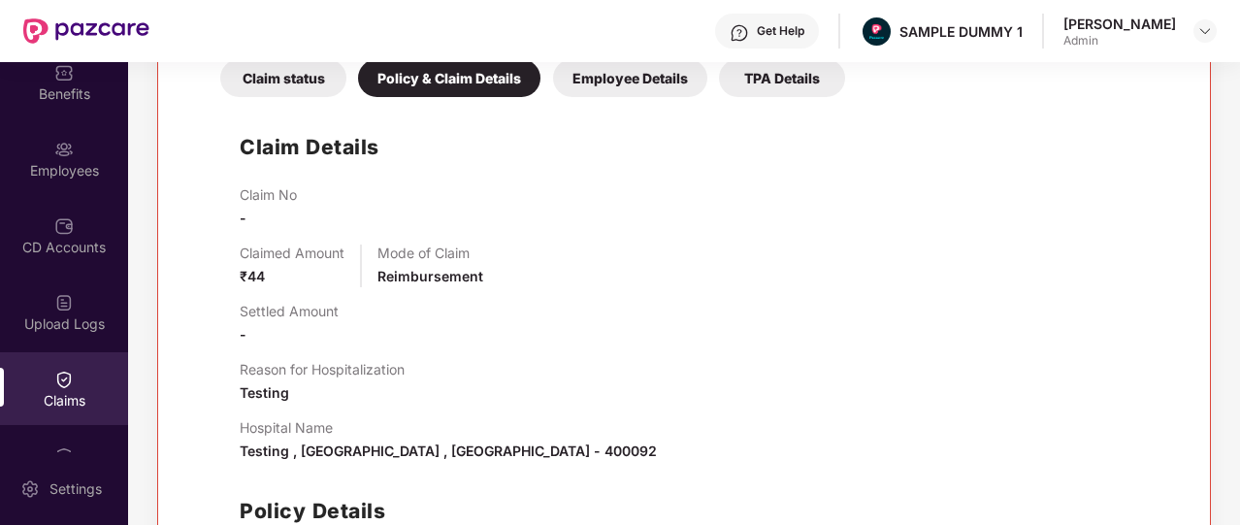
click at [627, 81] on div "Employee Details" at bounding box center [630, 78] width 154 height 38
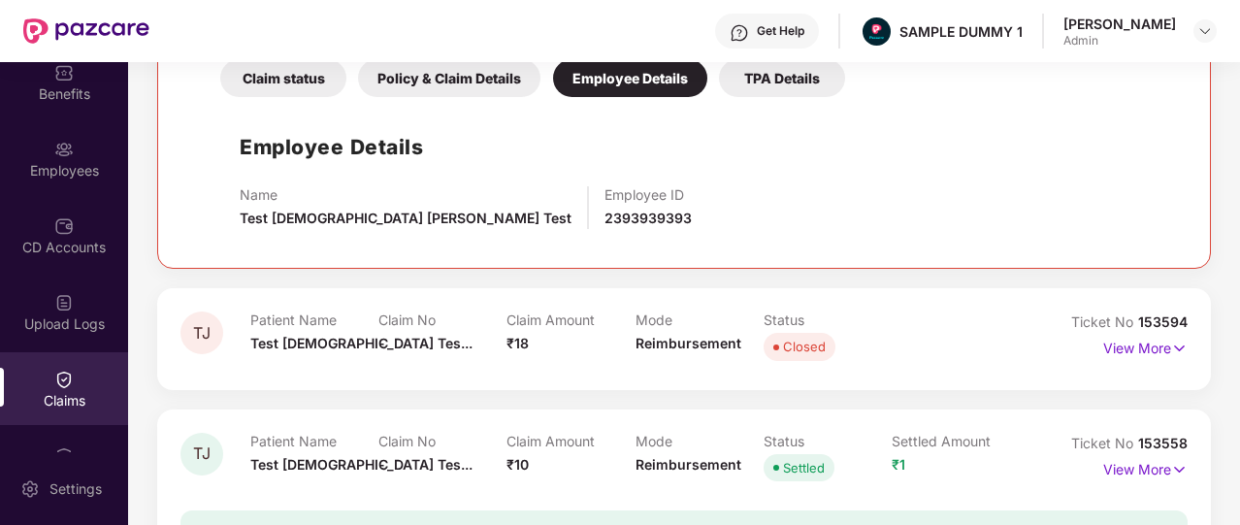
click at [797, 84] on div "TPA Details" at bounding box center [782, 78] width 126 height 38
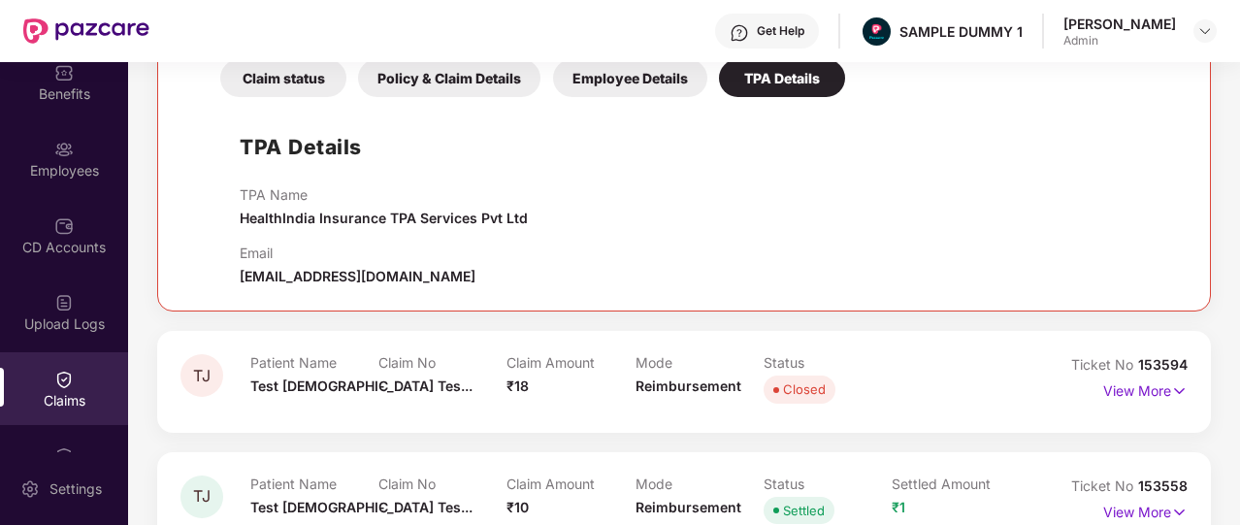
click at [797, 86] on div "TPA Details" at bounding box center [782, 78] width 126 height 38
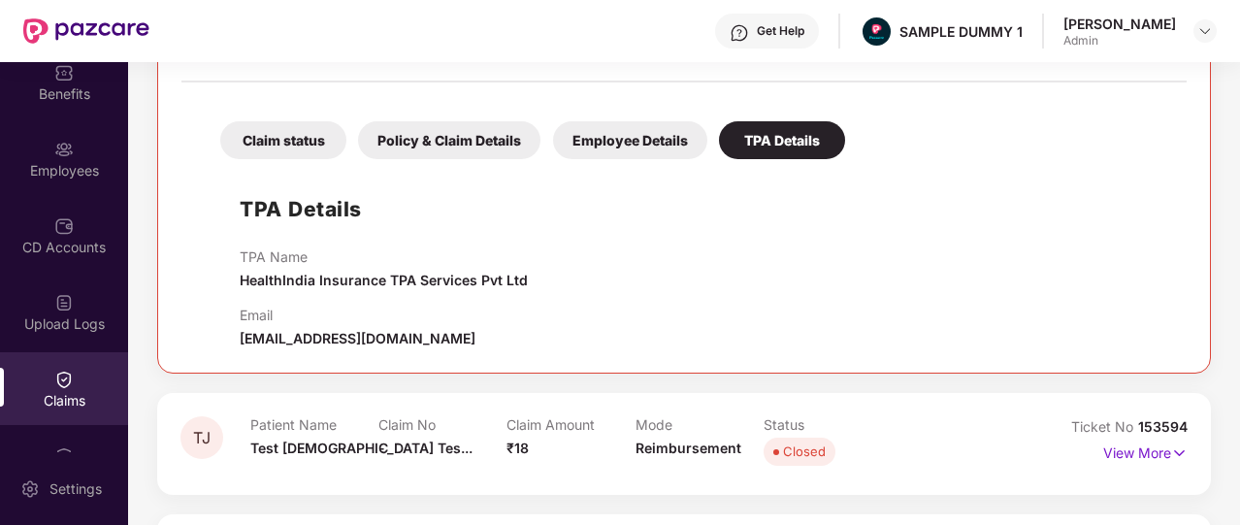
scroll to position [373, 0]
